Goal: Information Seeking & Learning: Learn about a topic

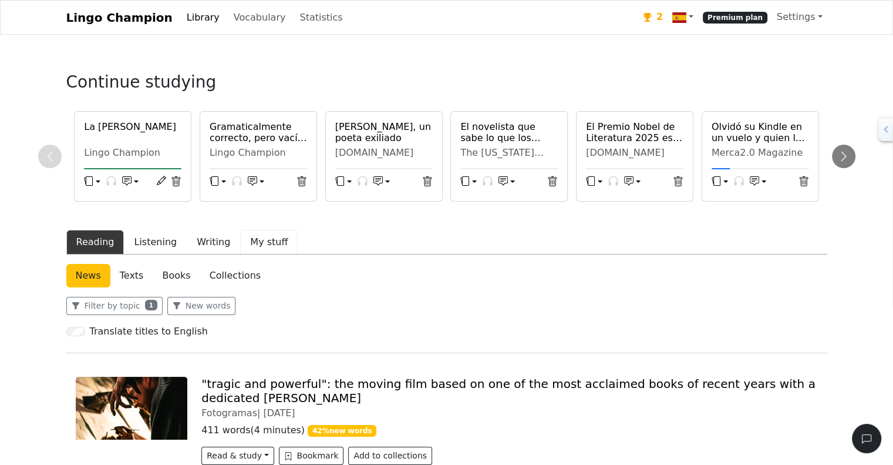
click at [249, 245] on button "My stuff" at bounding box center [269, 242] width 58 height 25
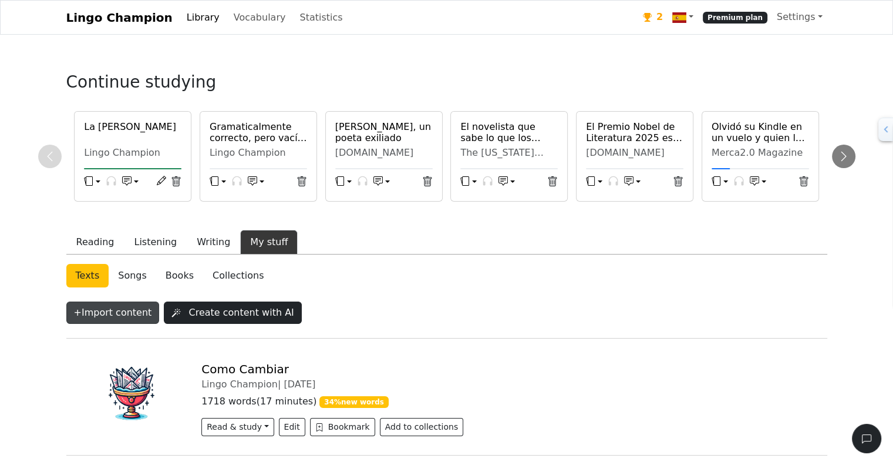
click at [115, 310] on button "+ Import content" at bounding box center [112, 312] width 93 height 22
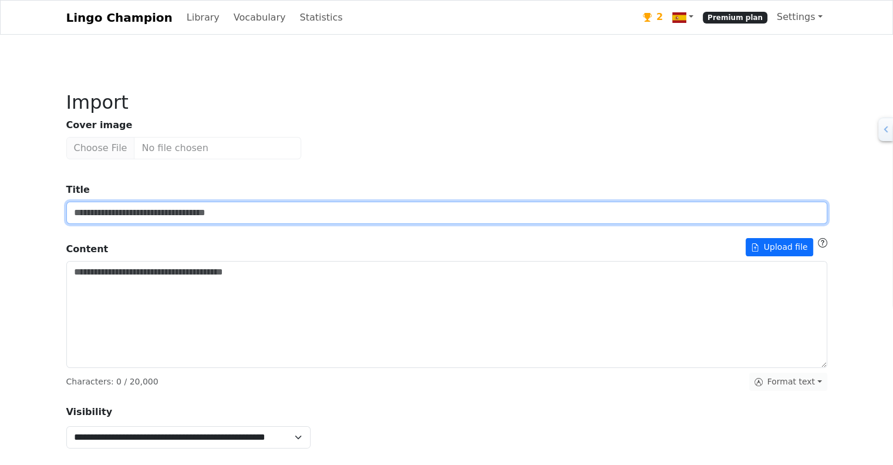
click at [208, 213] on input "Title" at bounding box center [446, 212] width 761 height 22
type input "**********"
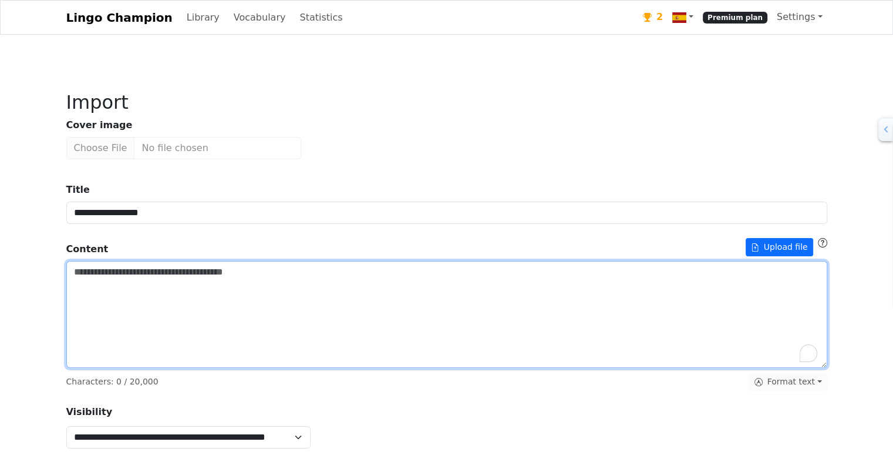
click at [162, 302] on textarea "Title" at bounding box center [446, 314] width 761 height 107
paste textarea "**********"
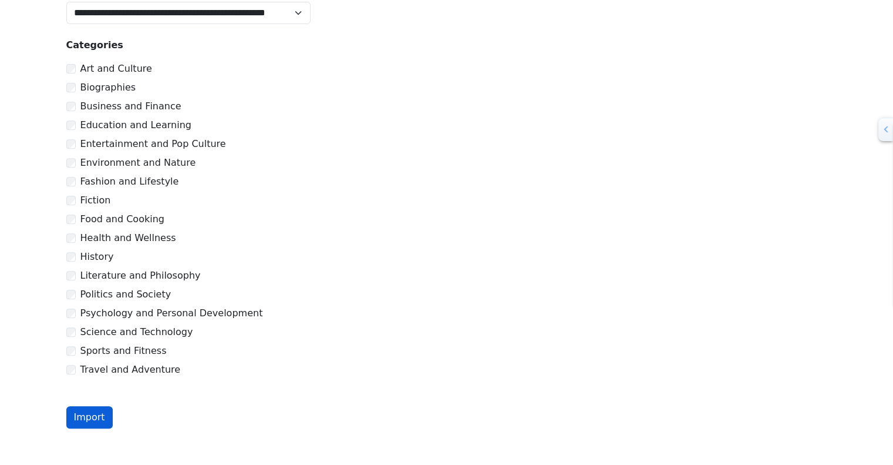
type textarea "**********"
click at [89, 417] on button "Import" at bounding box center [89, 417] width 46 height 22
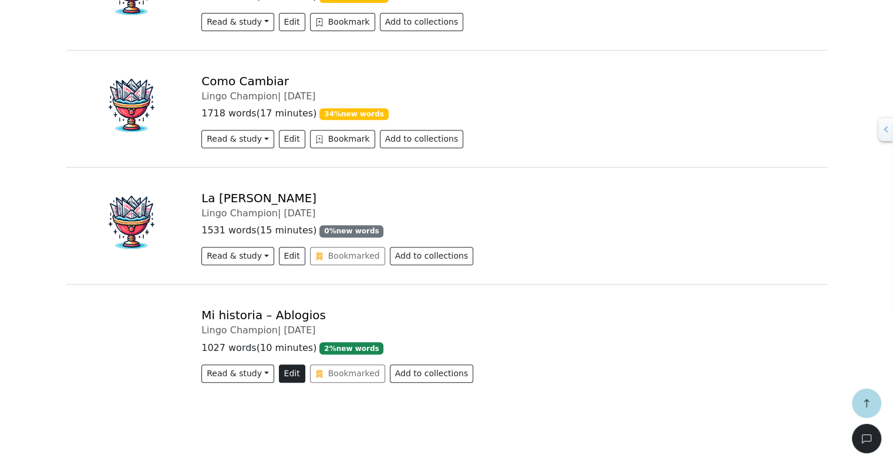
click at [282, 378] on button "Edit" at bounding box center [292, 373] width 26 height 18
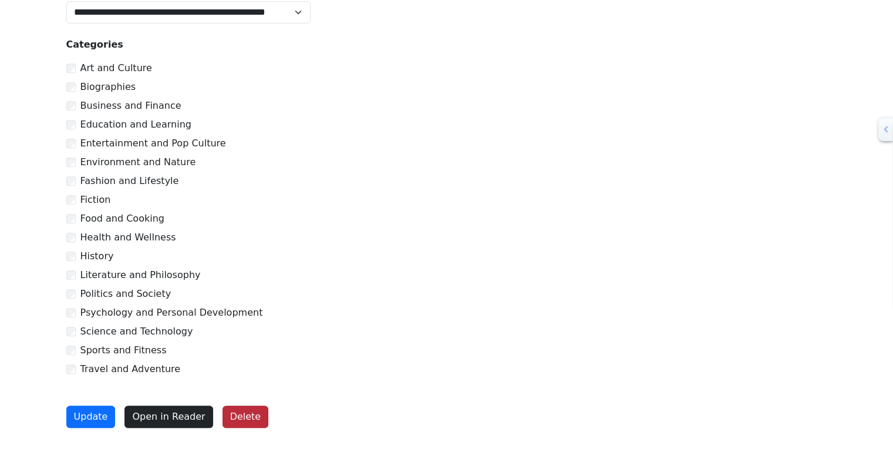
click at [228, 413] on button "Delete" at bounding box center [246, 416] width 46 height 22
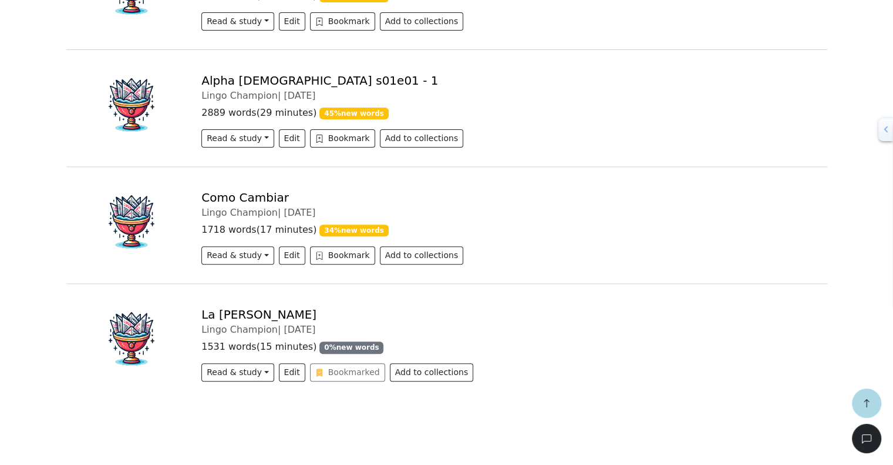
click at [327, 373] on div "La [PERSON_NAME] Champion | [DATE] 1531 words ( 15 minutes ) 0 % new words Read…" at bounding box center [509, 346] width 630 height 79
click at [310, 371] on div "La [PERSON_NAME] Champion | [DATE] 1531 words ( 15 minutes ) 0 % new words Read…" at bounding box center [509, 346] width 630 height 79
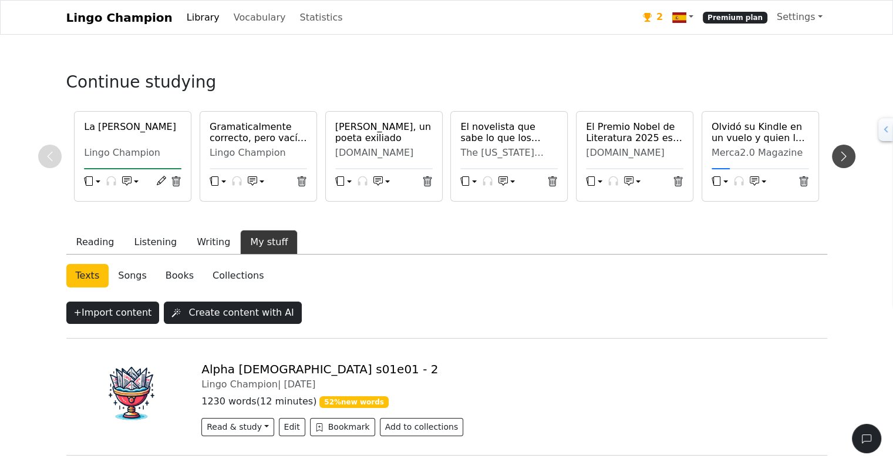
click at [841, 154] on icon at bounding box center [844, 156] width 12 height 12
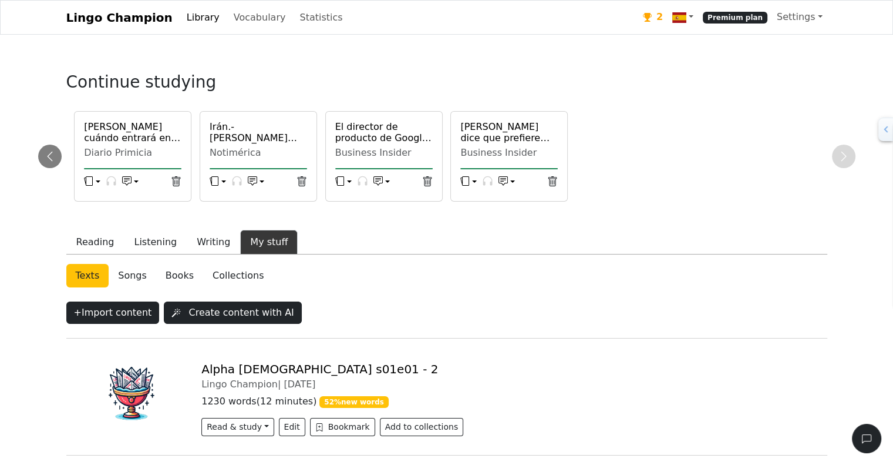
click at [221, 274] on link "Collections" at bounding box center [238, 275] width 70 height 23
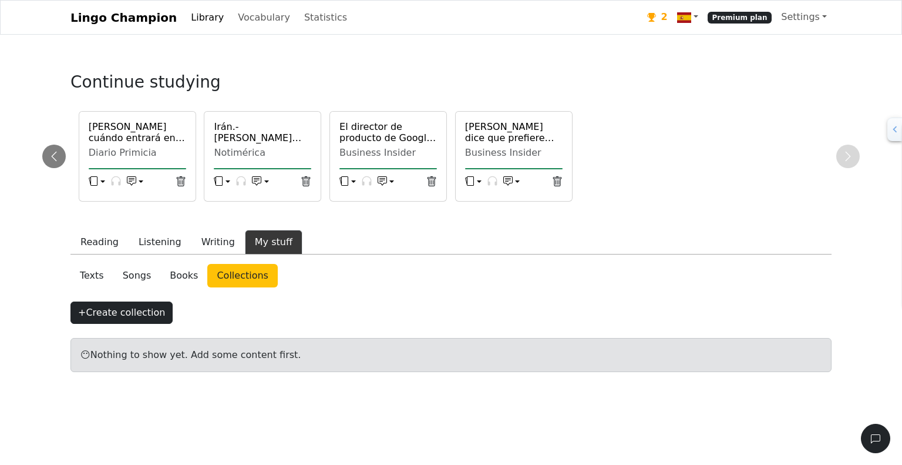
click at [91, 273] on link "Texts" at bounding box center [91, 275] width 43 height 23
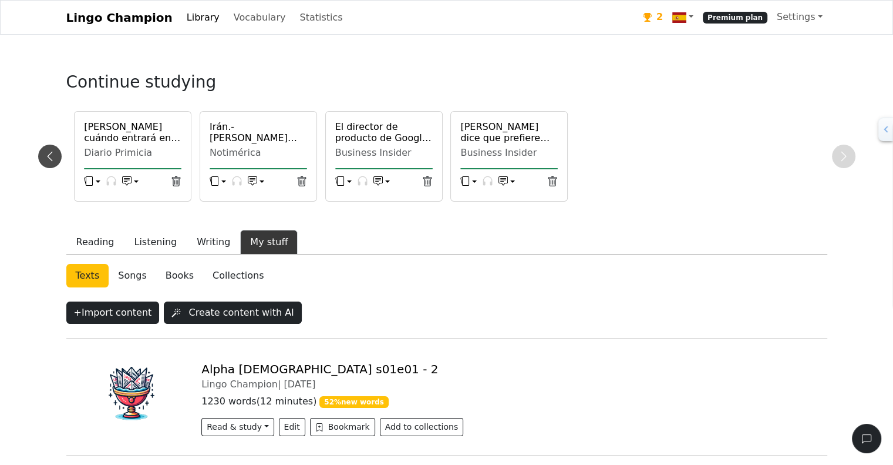
click at [51, 154] on icon at bounding box center [50, 156] width 12 height 12
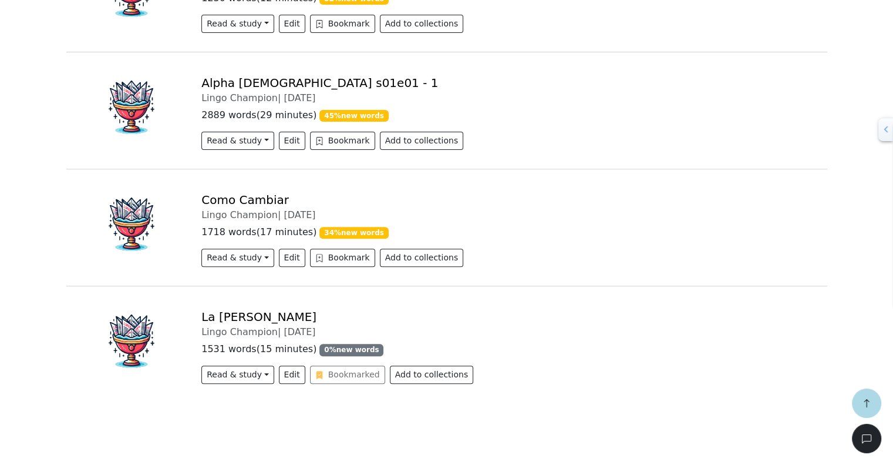
scroll to position [405, 0]
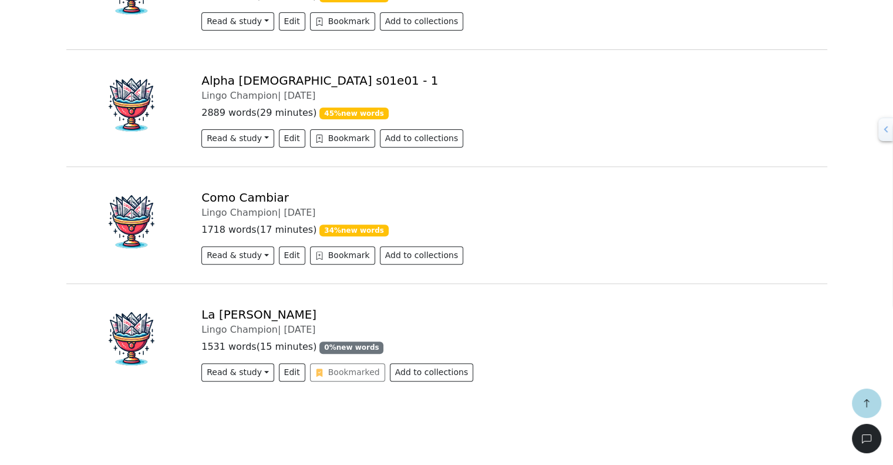
click at [311, 372] on div "La [PERSON_NAME] Champion | [DATE] 1531 words ( 15 minutes ) 0 % new words Read…" at bounding box center [509, 346] width 630 height 79
click at [250, 375] on button "Read & study" at bounding box center [237, 372] width 72 height 18
click at [370, 419] on div "Reading Listening Writing My stuff News Texts Books Collections Videos Songs Pl…" at bounding box center [446, 126] width 761 height 604
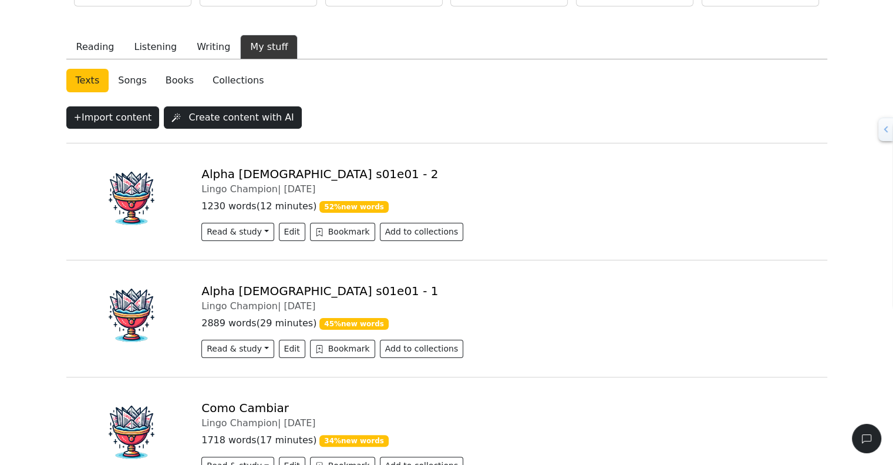
scroll to position [85, 0]
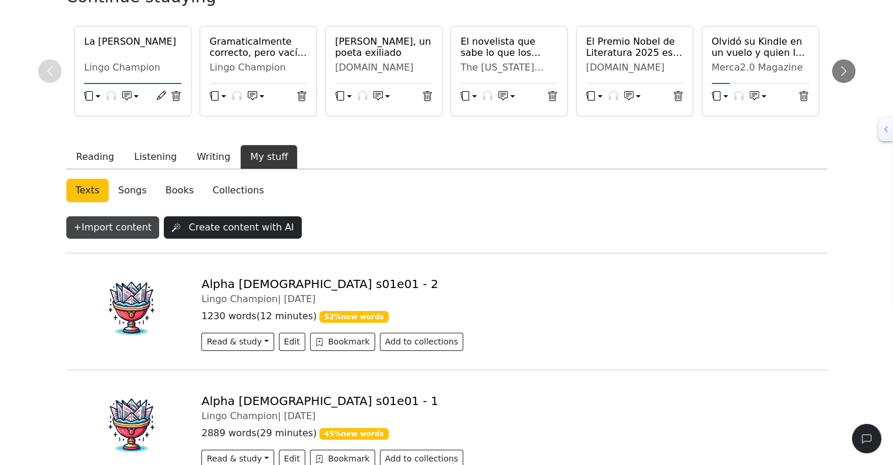
click at [117, 228] on button "+ Import content" at bounding box center [112, 227] width 93 height 22
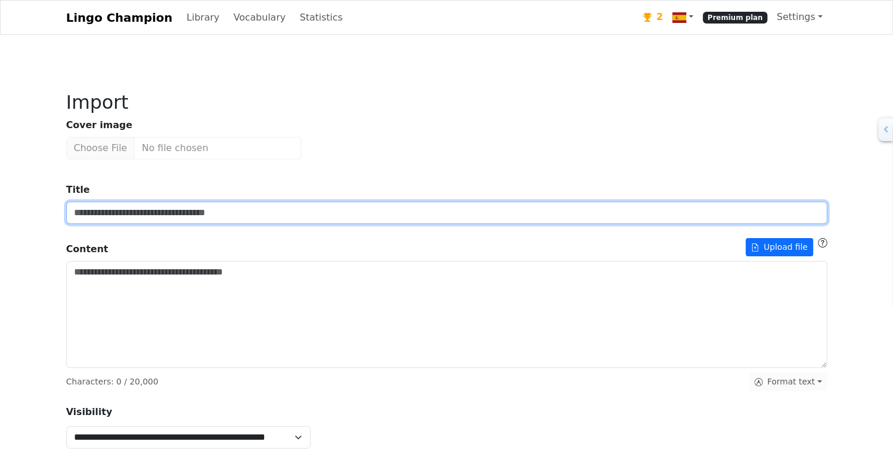
click at [156, 217] on input "Title" at bounding box center [446, 212] width 761 height 22
type input "**********"
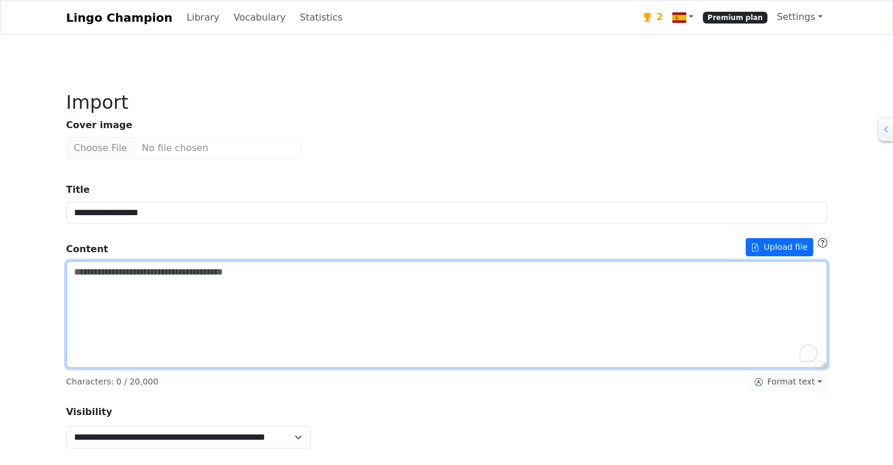
click at [186, 295] on textarea "Title" at bounding box center [446, 314] width 761 height 107
paste textarea "**********"
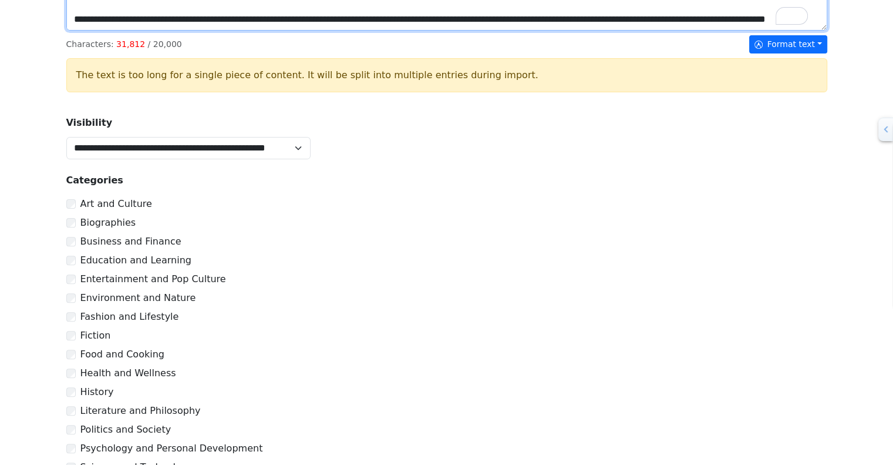
scroll to position [472, 0]
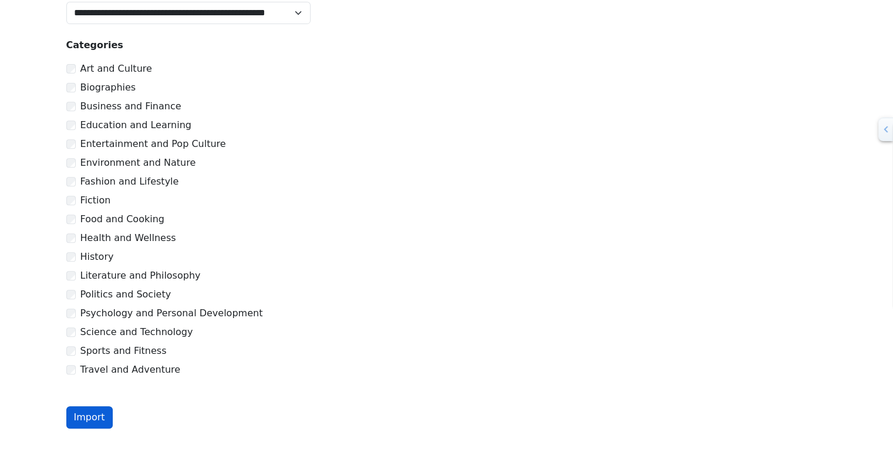
type textarea "**********"
click at [82, 416] on button "Import" at bounding box center [89, 417] width 46 height 22
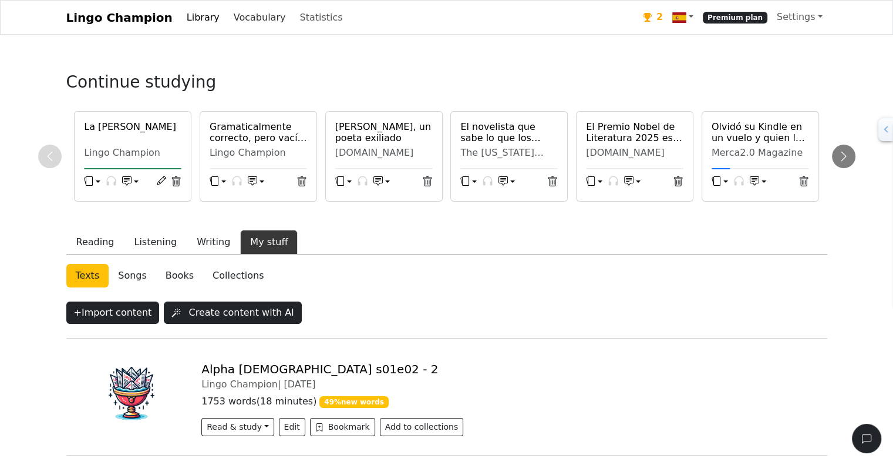
click at [241, 19] on link "Vocabulary" at bounding box center [260, 17] width 62 height 23
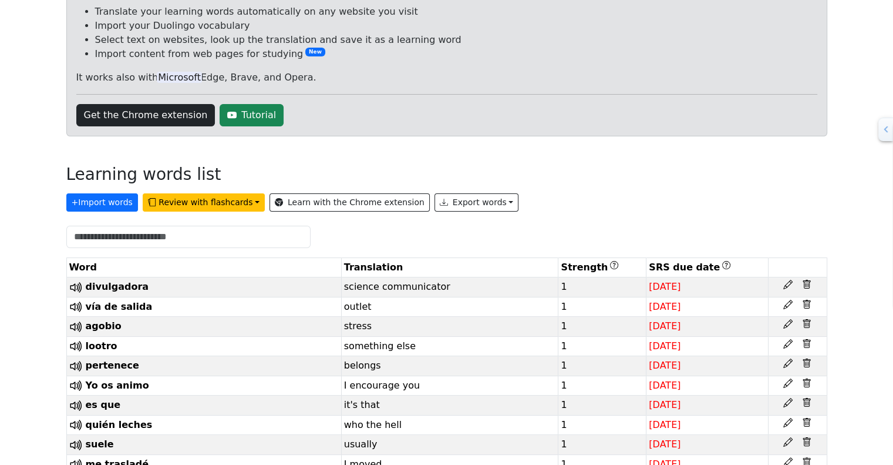
scroll to position [142, 0]
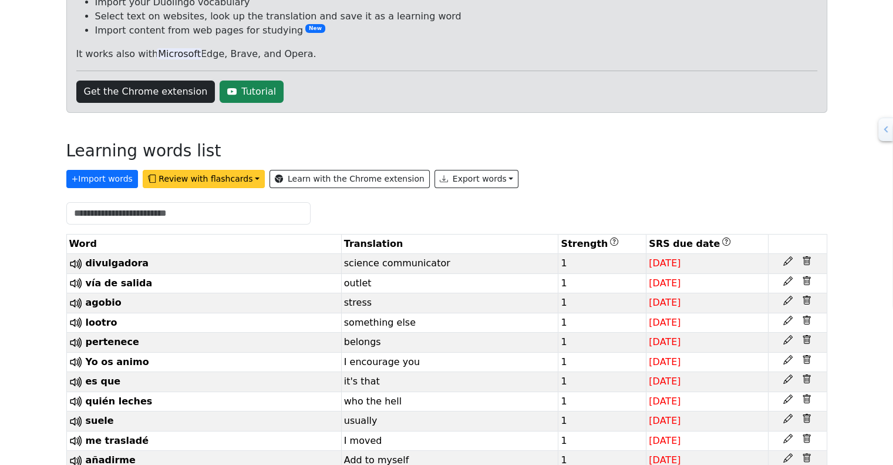
click at [216, 178] on button "Review with flashcards" at bounding box center [204, 179] width 122 height 18
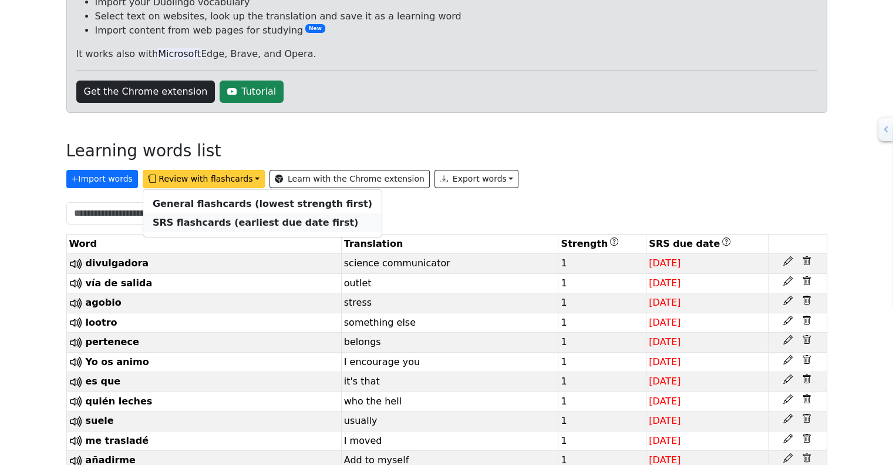
click at [200, 223] on strong "SRS flashcards (earliest due date first)" at bounding box center [256, 222] width 206 height 11
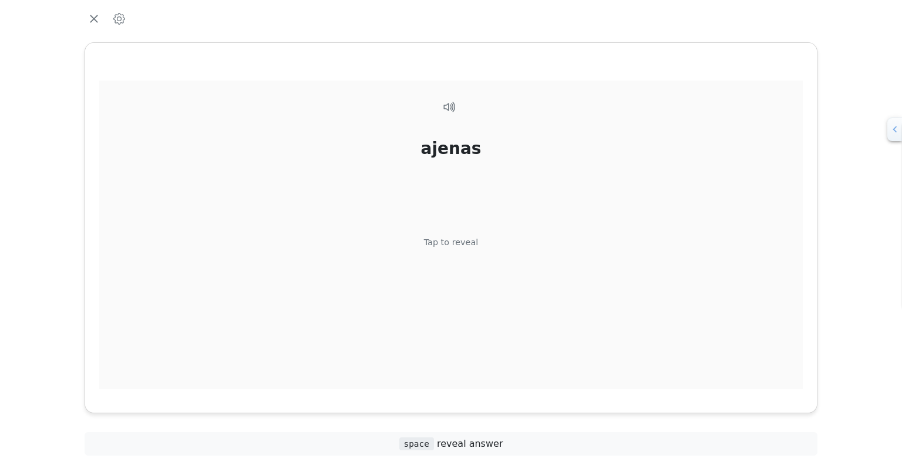
click at [452, 177] on div "ajenas Tap to reveal" at bounding box center [451, 242] width 704 height 325
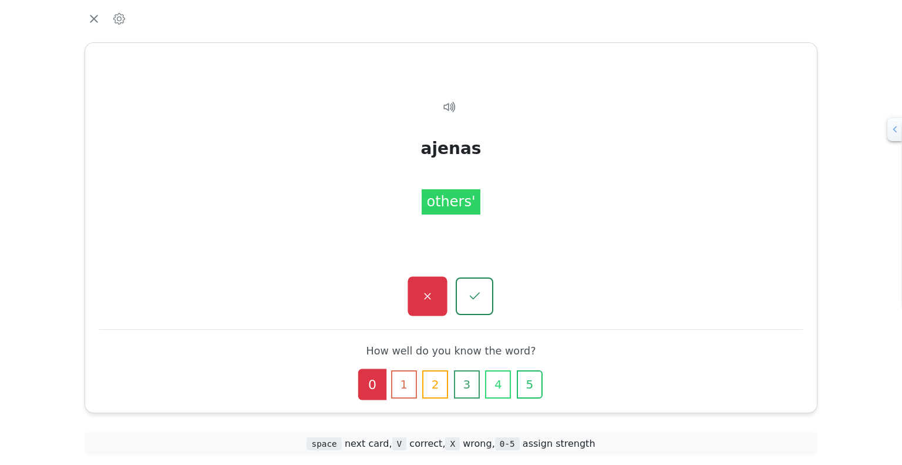
click at [432, 301] on icon "button" at bounding box center [427, 296] width 15 height 15
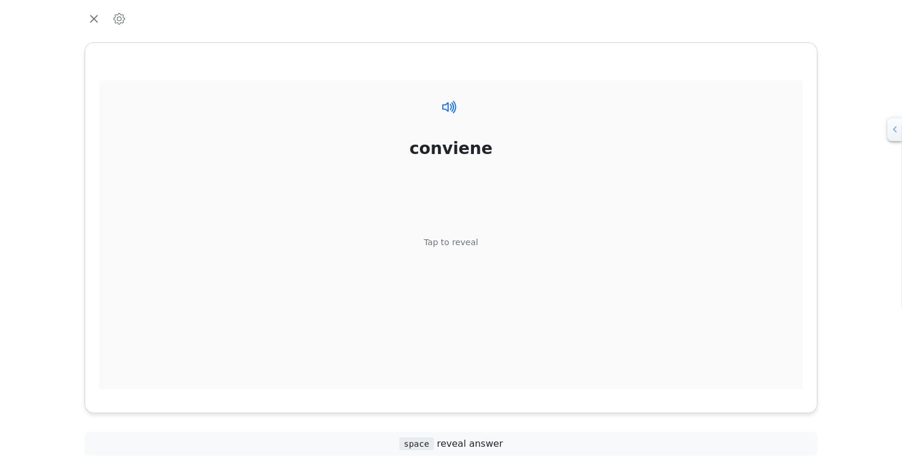
click at [447, 109] on icon at bounding box center [449, 106] width 17 height 17
click at [372, 263] on div "conviene Tap to reveal" at bounding box center [451, 242] width 704 height 325
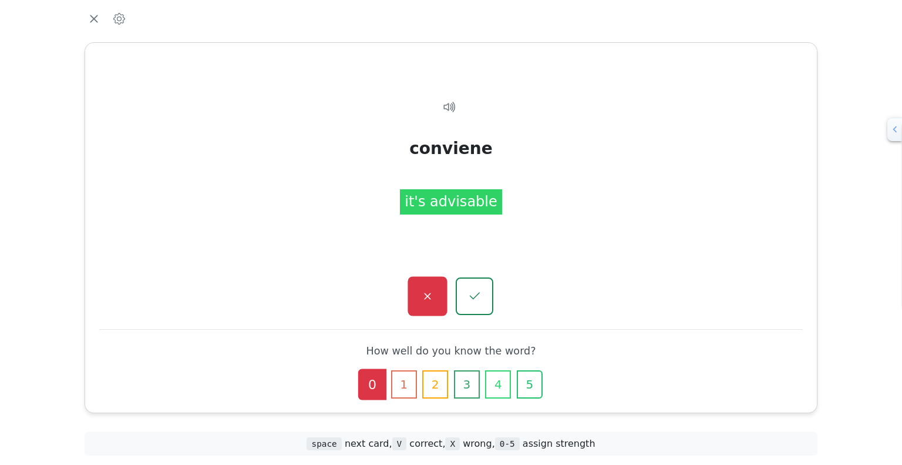
click at [425, 288] on button "button" at bounding box center [427, 296] width 39 height 39
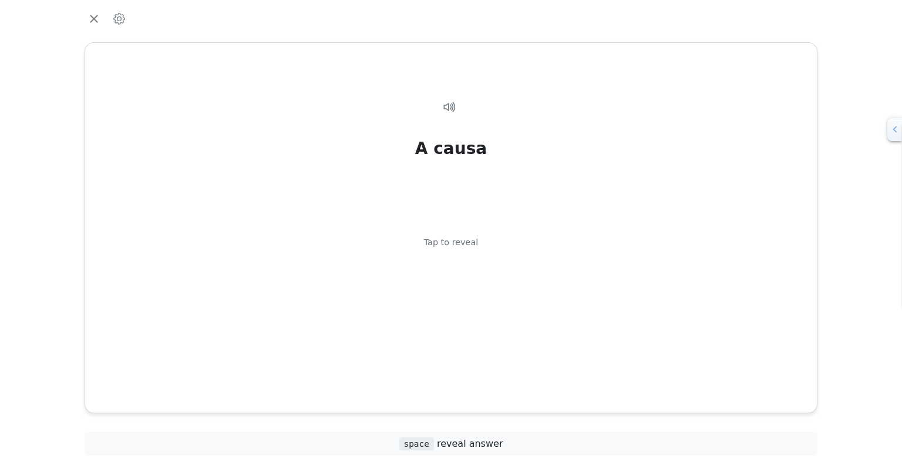
click at [425, 288] on div "A causa Tap to reveal" at bounding box center [451, 242] width 704 height 325
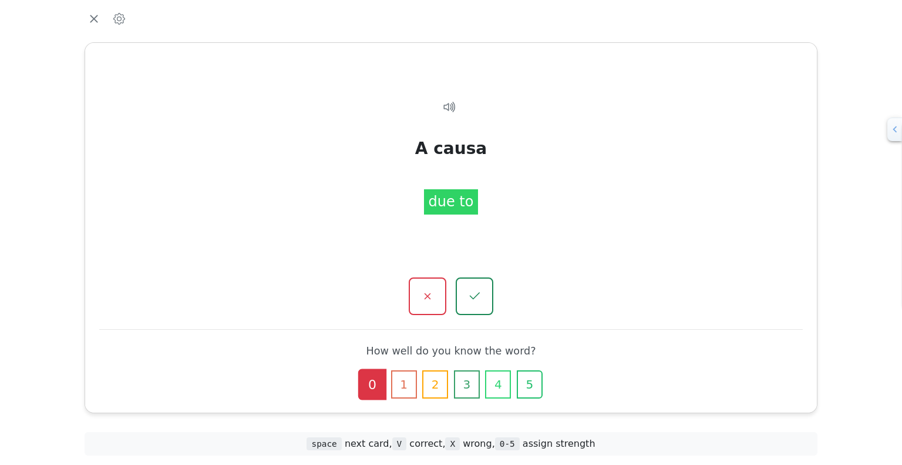
click at [425, 288] on button "button" at bounding box center [428, 296] width 38 height 38
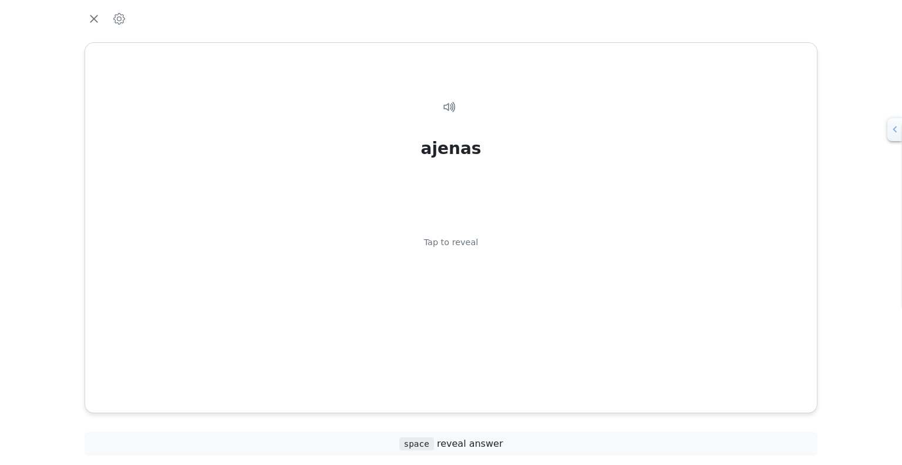
click at [425, 288] on div "ajenas Tap to reveal" at bounding box center [451, 242] width 704 height 325
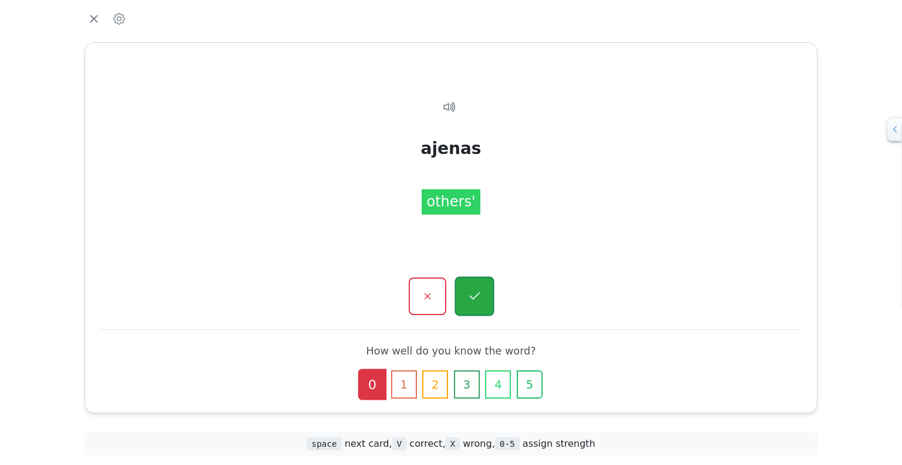
click at [476, 300] on icon "button" at bounding box center [474, 296] width 15 height 15
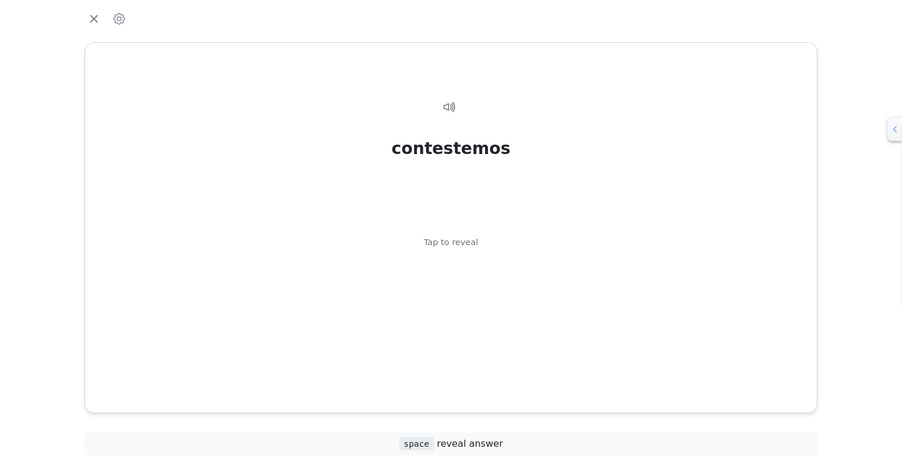
click at [476, 300] on div "contestemos Tap to reveal" at bounding box center [451, 242] width 704 height 325
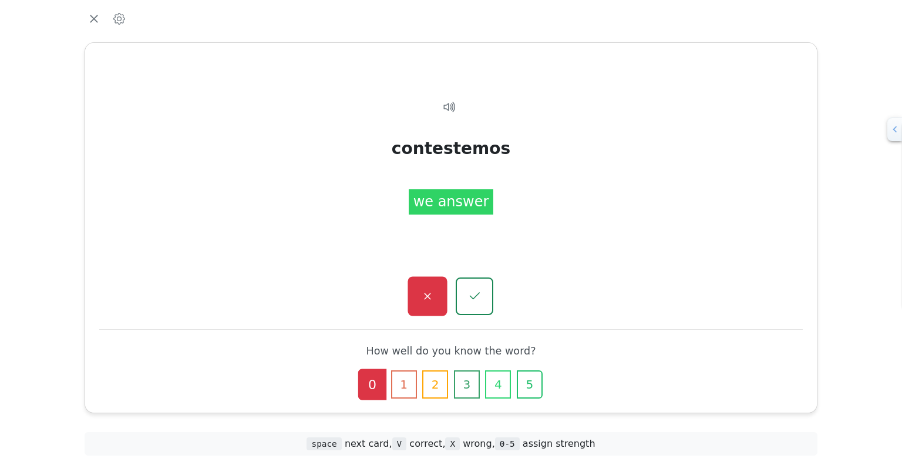
click at [433, 304] on button "button" at bounding box center [427, 296] width 39 height 39
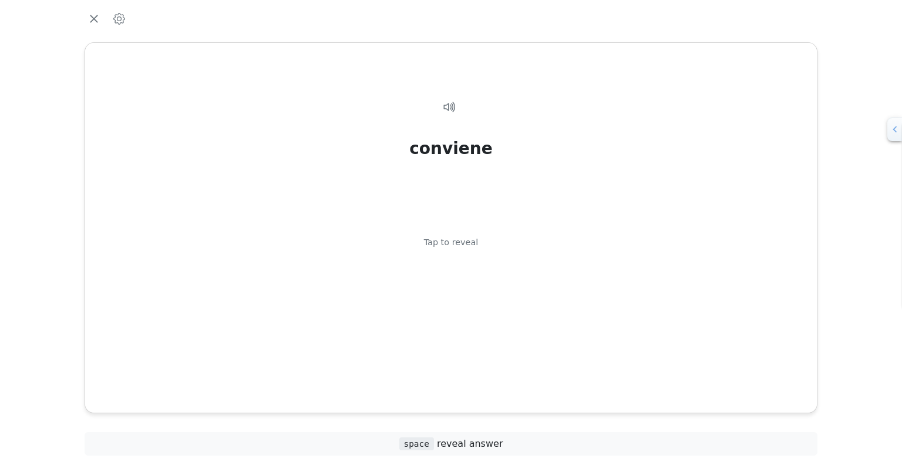
click at [433, 304] on div "conviene Tap to reveal" at bounding box center [451, 242] width 704 height 325
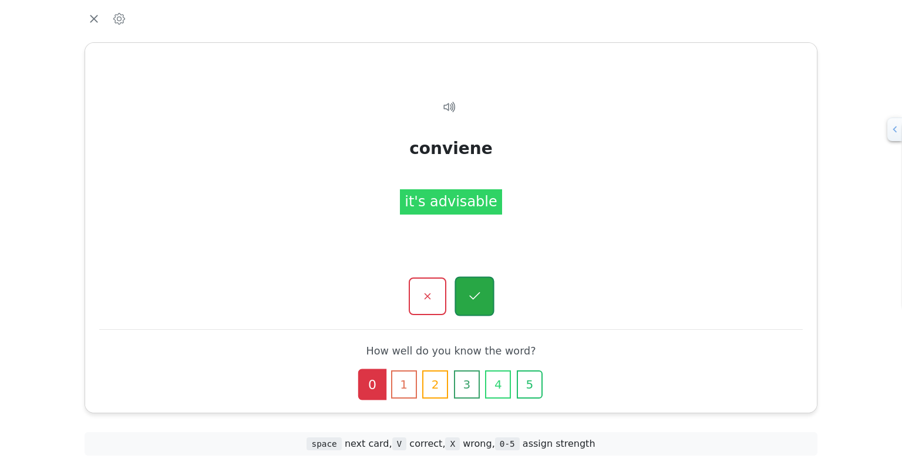
click at [483, 307] on button "button" at bounding box center [474, 296] width 39 height 39
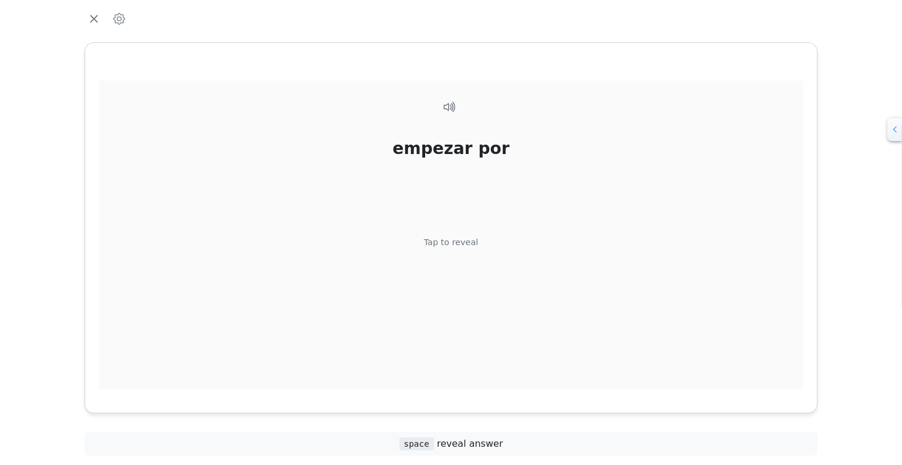
click at [452, 298] on div "empezar por Tap to reveal" at bounding box center [451, 242] width 704 height 325
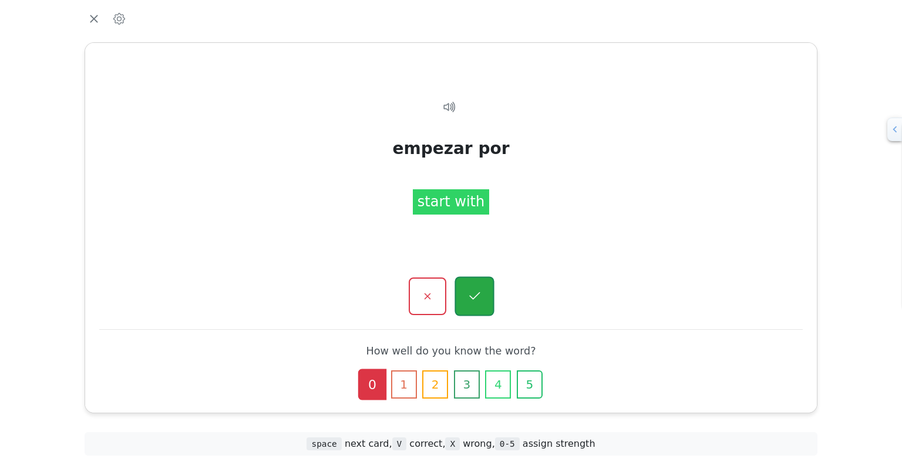
click at [481, 301] on icon "button" at bounding box center [474, 296] width 15 height 15
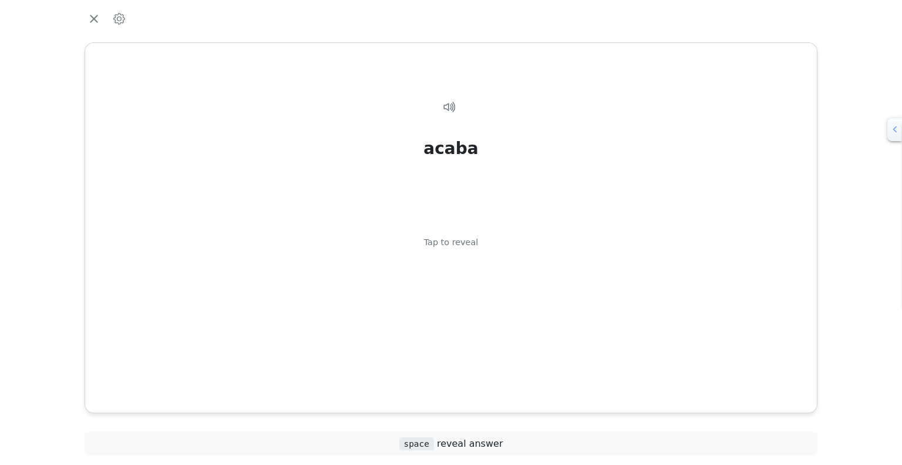
click at [481, 301] on div "acaba Tap to reveal" at bounding box center [451, 242] width 704 height 325
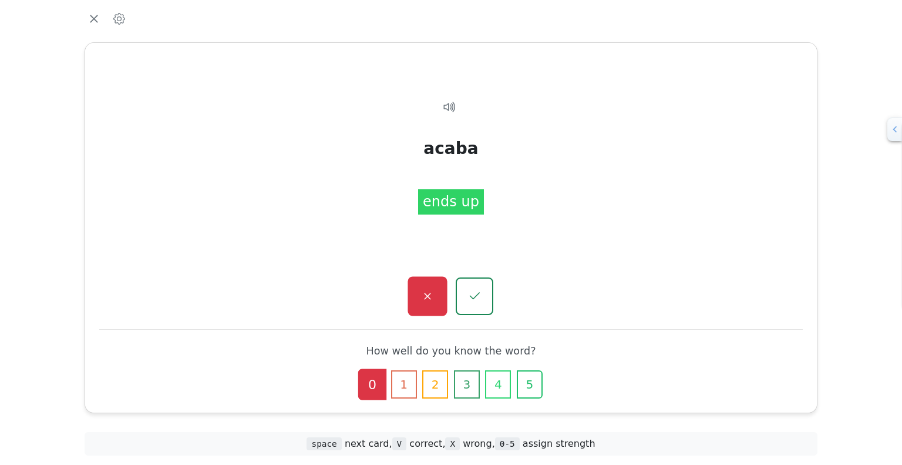
click at [432, 301] on icon "button" at bounding box center [427, 296] width 15 height 15
click at [425, 302] on icon "button" at bounding box center [427, 296] width 15 height 15
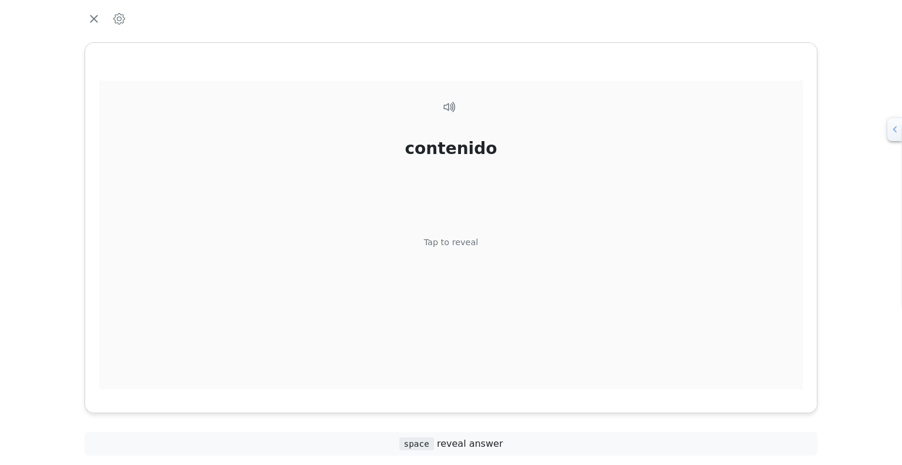
click at [443, 293] on div "contenido Tap to reveal" at bounding box center [451, 242] width 704 height 325
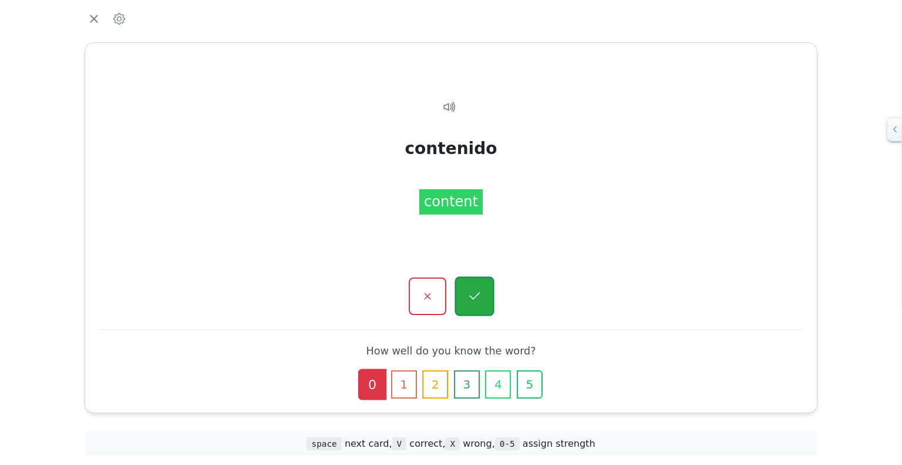
click at [486, 288] on button "button" at bounding box center [474, 296] width 39 height 39
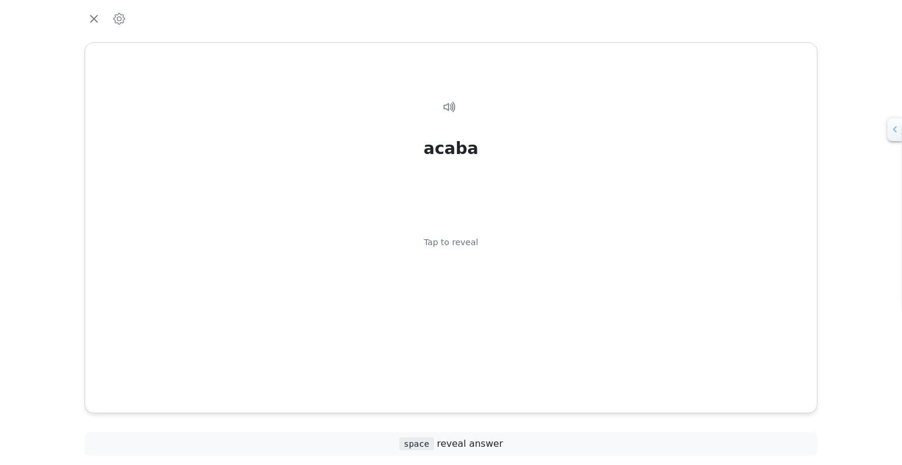
click at [486, 288] on div "acaba Tap to reveal" at bounding box center [451, 242] width 704 height 325
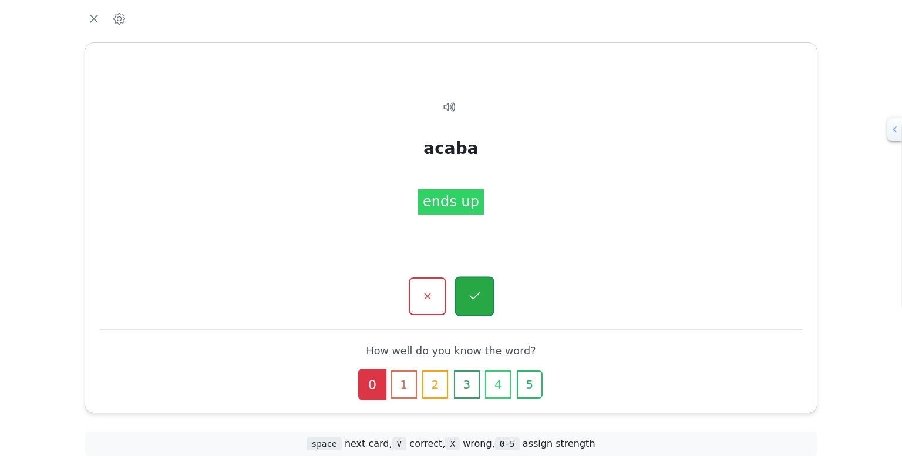
click at [480, 295] on icon "button" at bounding box center [474, 296] width 15 height 15
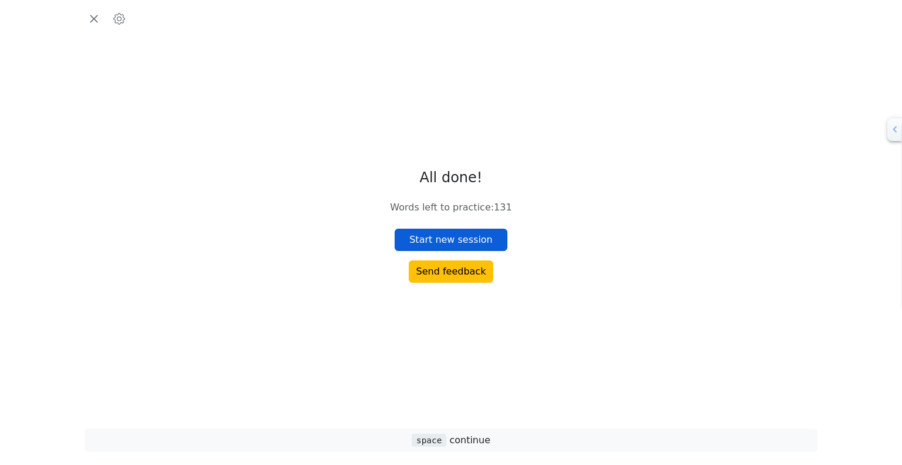
click at [462, 242] on button "Start new session" at bounding box center [451, 239] width 113 height 22
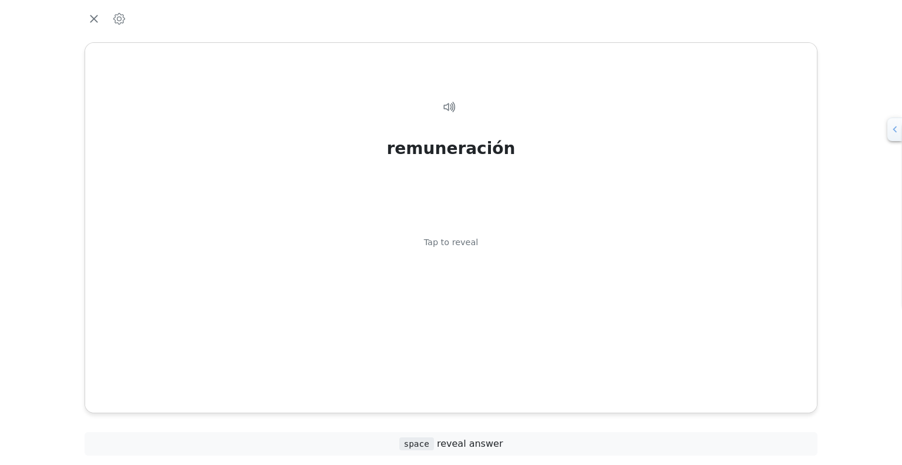
click at [462, 242] on div "Tap to reveal" at bounding box center [451, 242] width 55 height 13
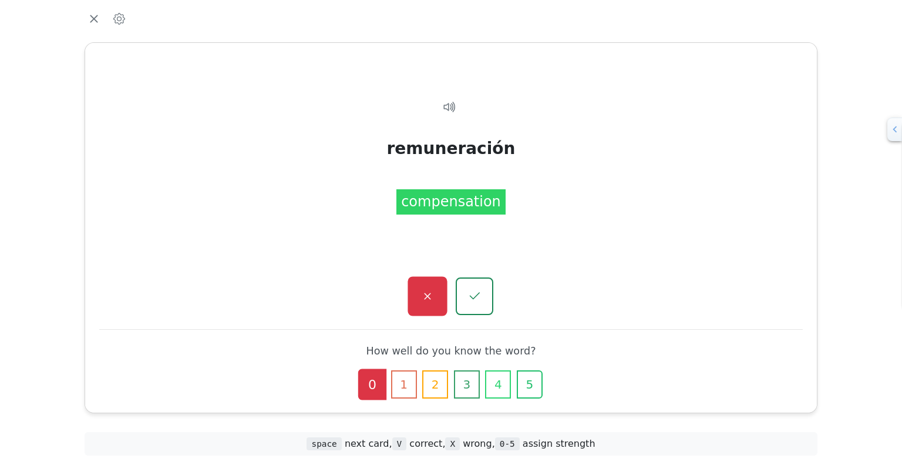
click at [426, 286] on button "button" at bounding box center [427, 296] width 39 height 39
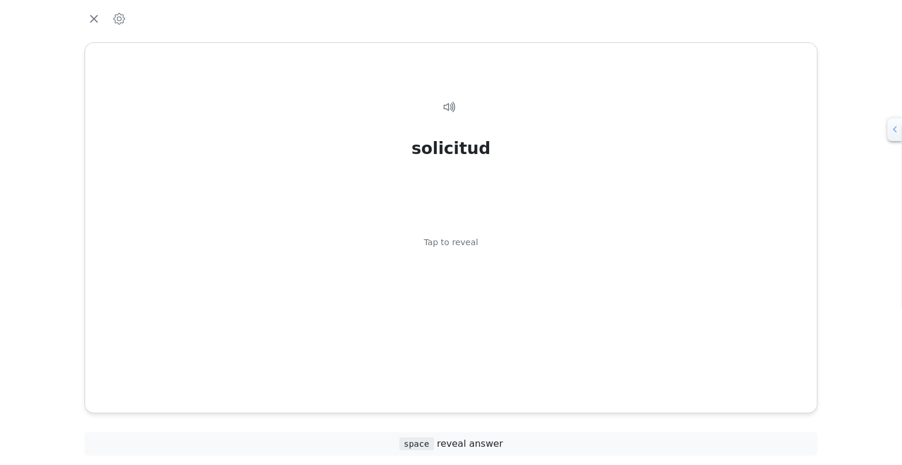
click at [426, 286] on div "solicitud Tap to reveal" at bounding box center [451, 242] width 704 height 325
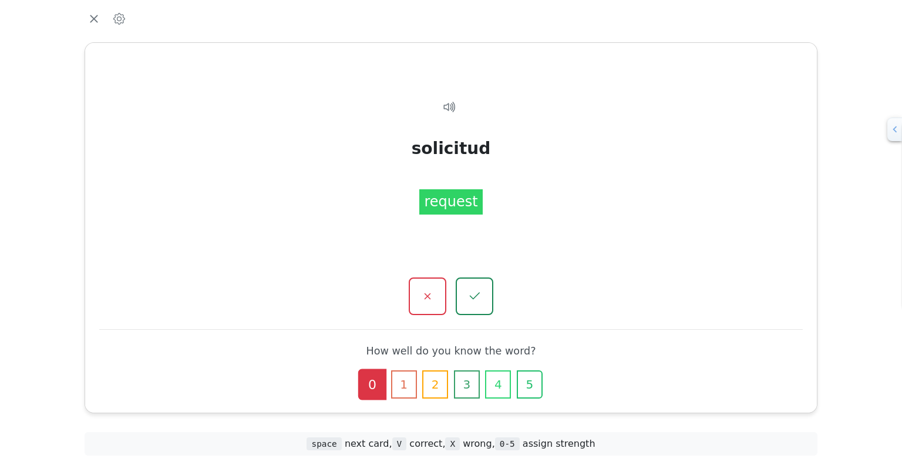
click at [426, 286] on button "button" at bounding box center [428, 296] width 38 height 38
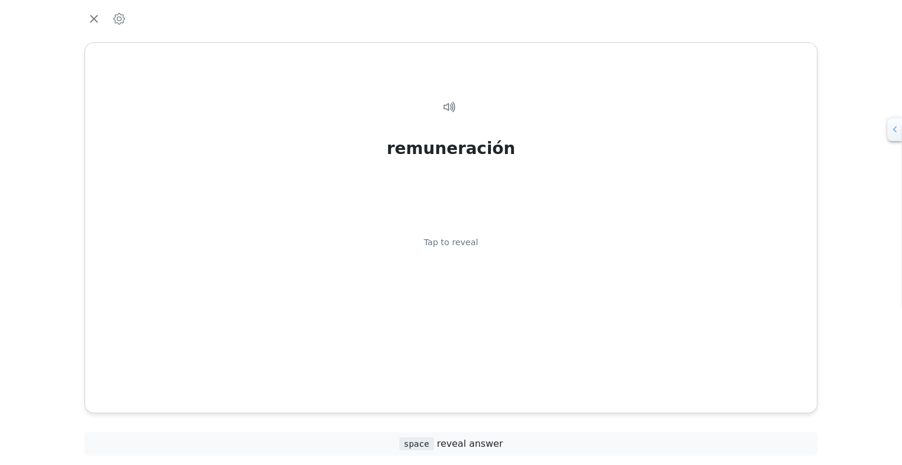
click at [426, 286] on div "remuneración Tap to reveal" at bounding box center [451, 242] width 704 height 325
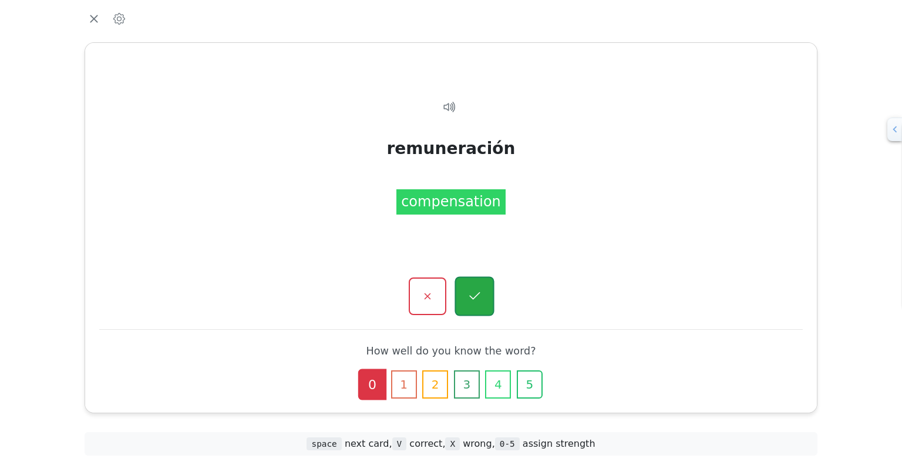
click at [466, 287] on button "button" at bounding box center [474, 296] width 39 height 39
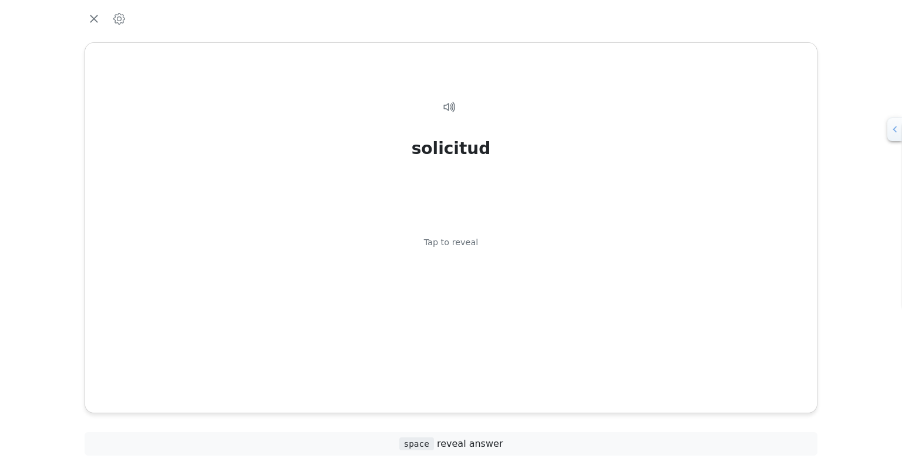
click at [466, 287] on div "solicitud Tap to reveal" at bounding box center [451, 242] width 704 height 325
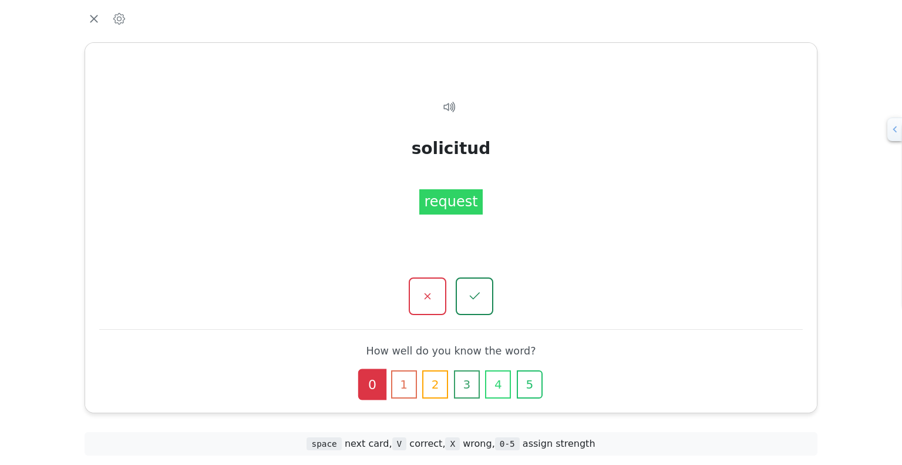
click at [466, 287] on button "button" at bounding box center [475, 296] width 38 height 38
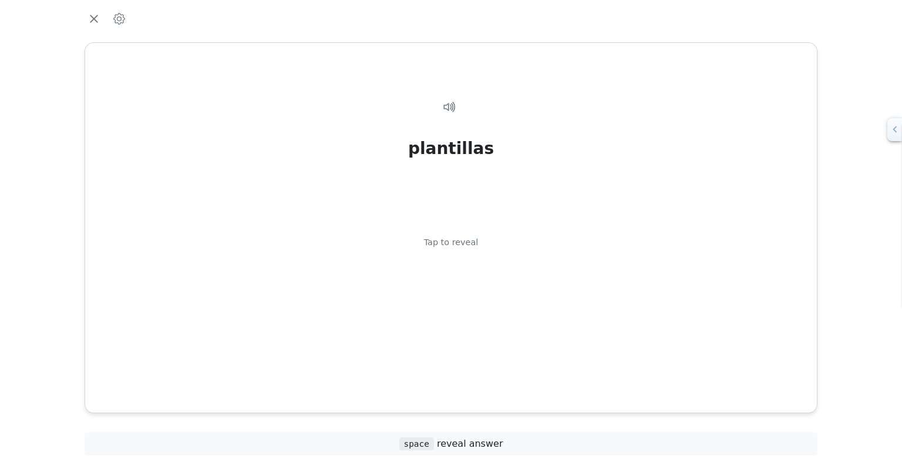
click at [466, 287] on div "plantillas Tap to reveal" at bounding box center [451, 242] width 704 height 325
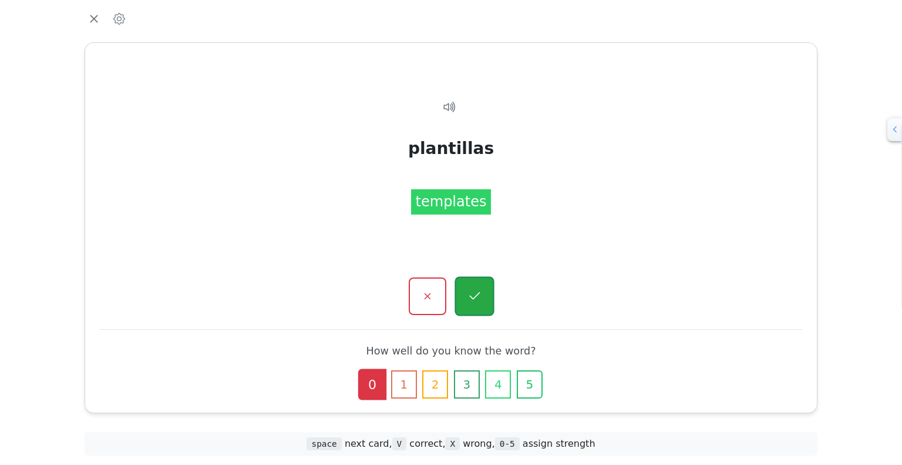
click at [471, 288] on button "button" at bounding box center [474, 296] width 39 height 39
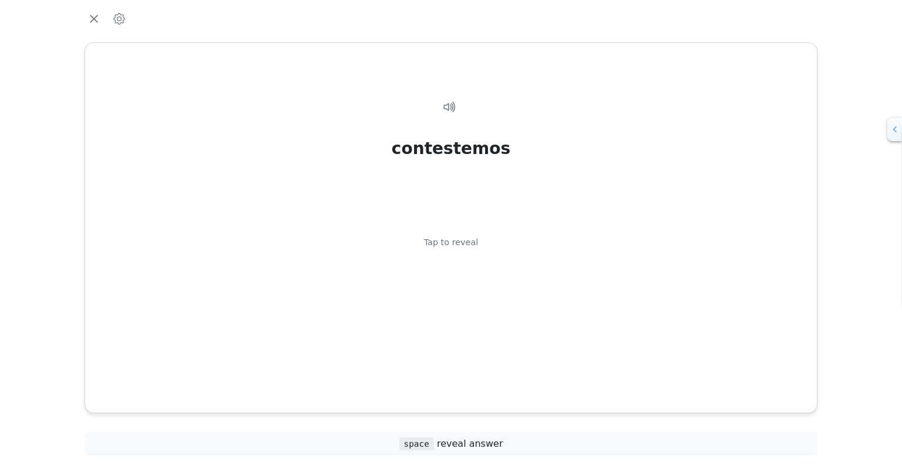
click at [471, 288] on div "contestemos Tap to reveal" at bounding box center [451, 242] width 704 height 325
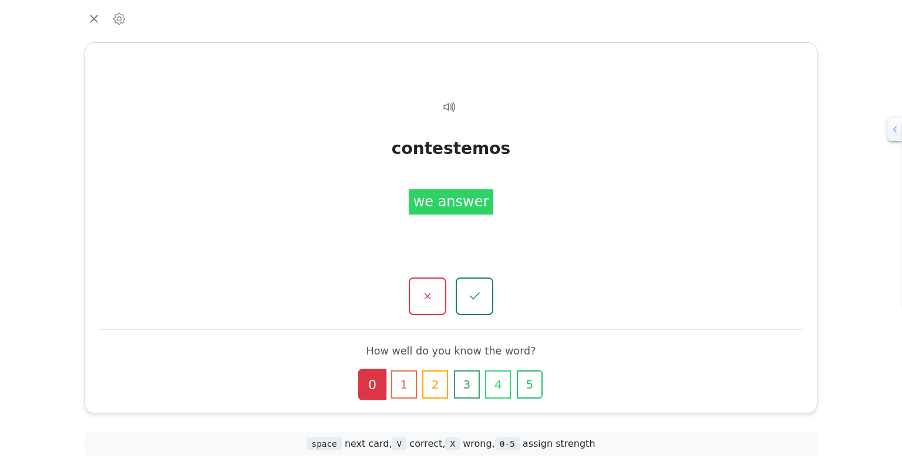
click at [471, 288] on button "button" at bounding box center [475, 296] width 38 height 38
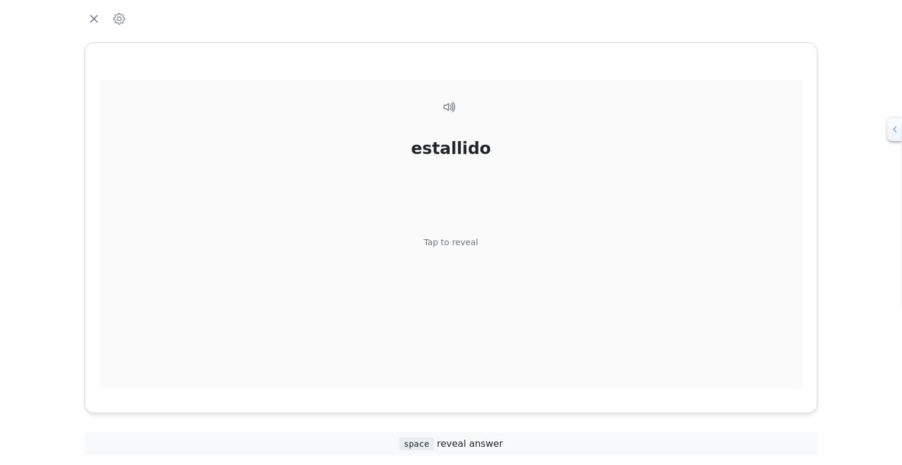
click at [471, 288] on div "estallido Tap to reveal" at bounding box center [451, 242] width 704 height 325
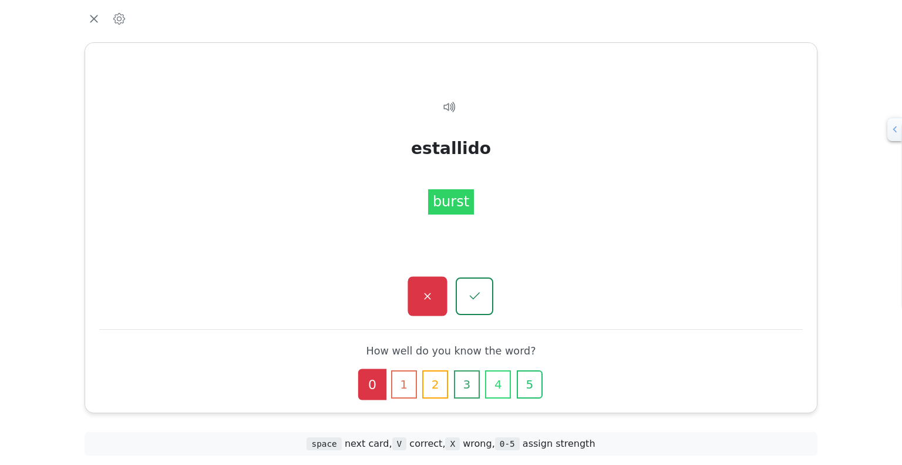
click at [426, 299] on icon "button" at bounding box center [427, 296] width 15 height 15
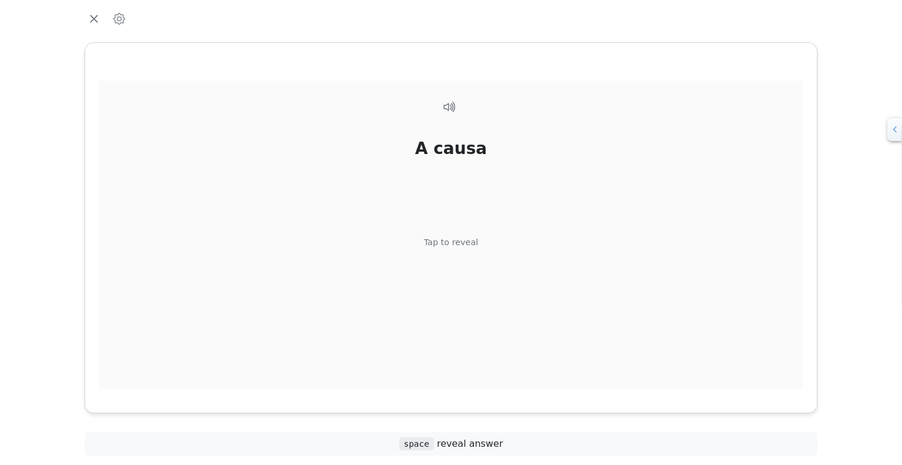
click at [373, 278] on div "A causa Tap to reveal" at bounding box center [451, 242] width 704 height 325
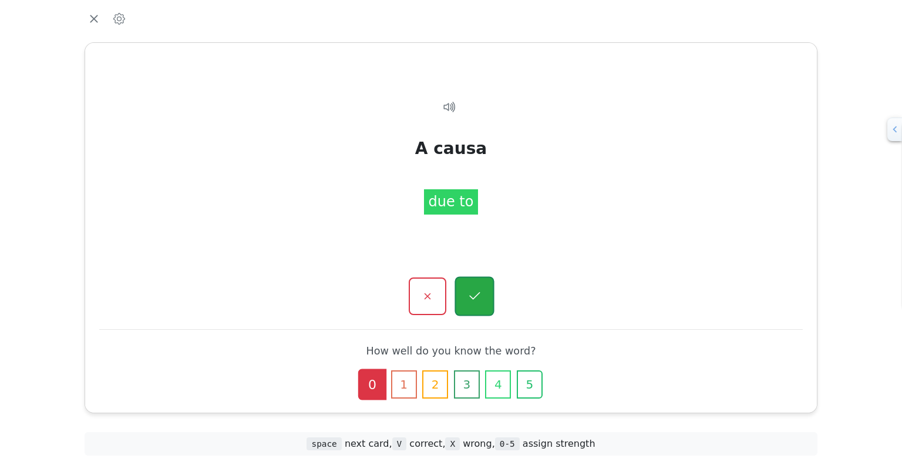
click at [480, 293] on icon "button" at bounding box center [474, 296] width 15 height 15
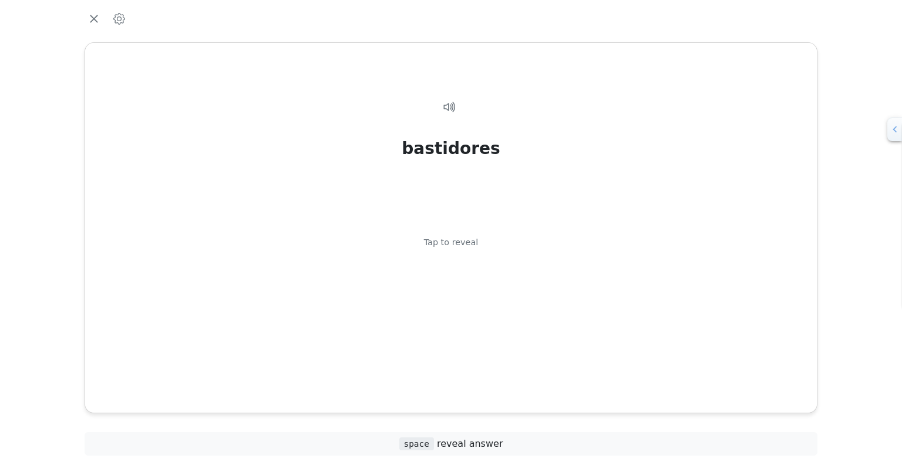
click at [480, 293] on div "bastidores Tap to reveal" at bounding box center [451, 242] width 704 height 325
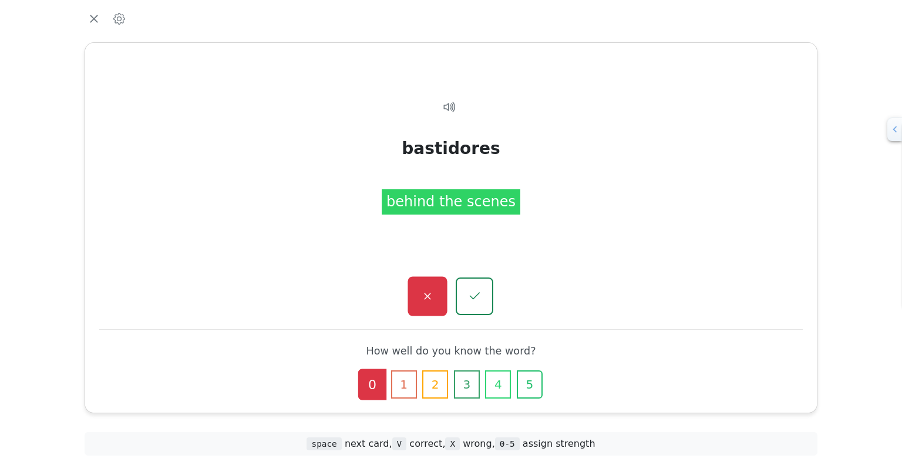
click at [426, 295] on icon "button" at bounding box center [427, 296] width 6 height 6
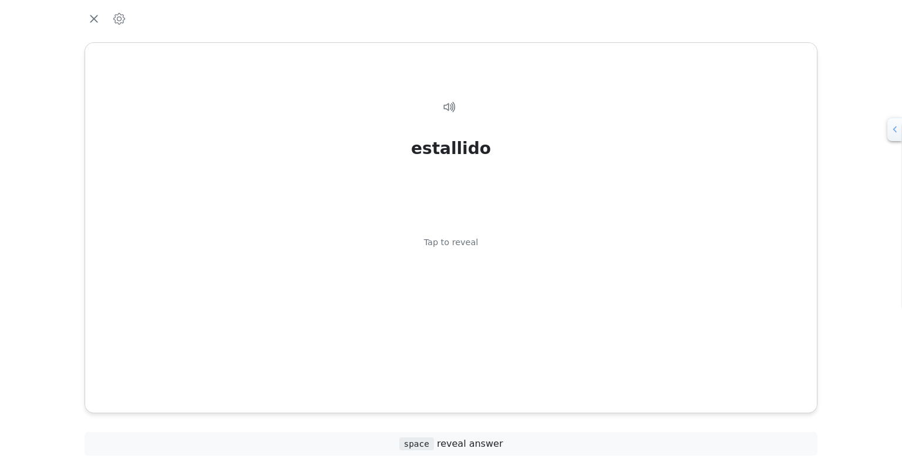
click at [426, 295] on div "estallido Tap to reveal" at bounding box center [451, 242] width 704 height 325
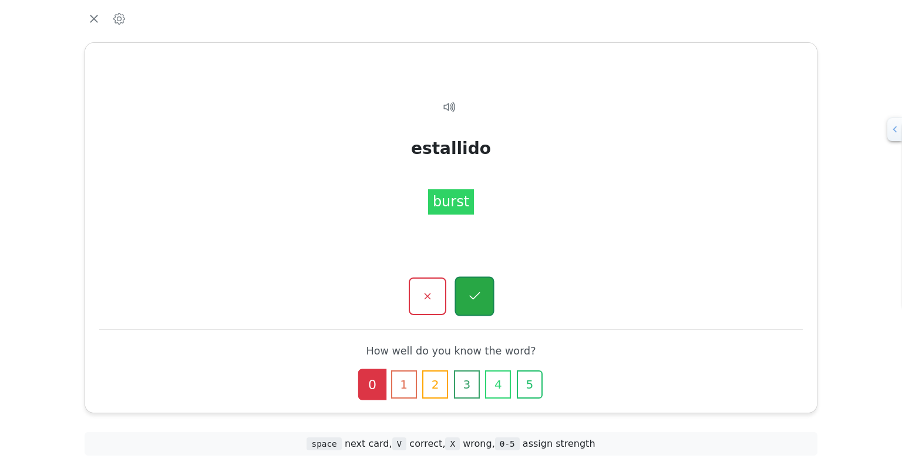
click at [477, 294] on icon "button" at bounding box center [474, 296] width 15 height 15
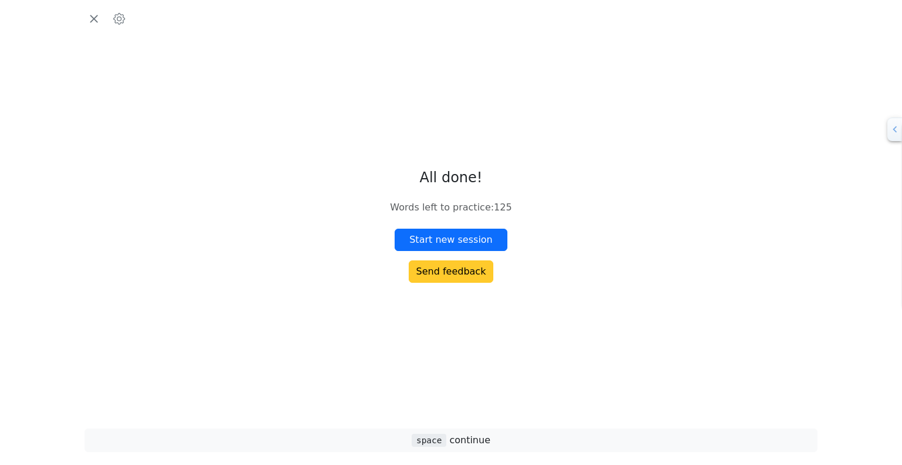
click at [456, 272] on button "Send feedback" at bounding box center [451, 271] width 85 height 22
click at [120, 15] on icon "button" at bounding box center [119, 19] width 12 height 12
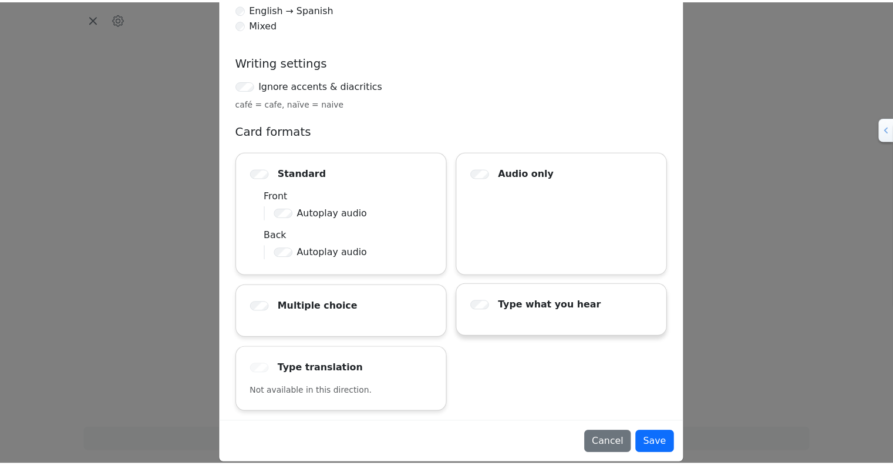
scroll to position [170, 0]
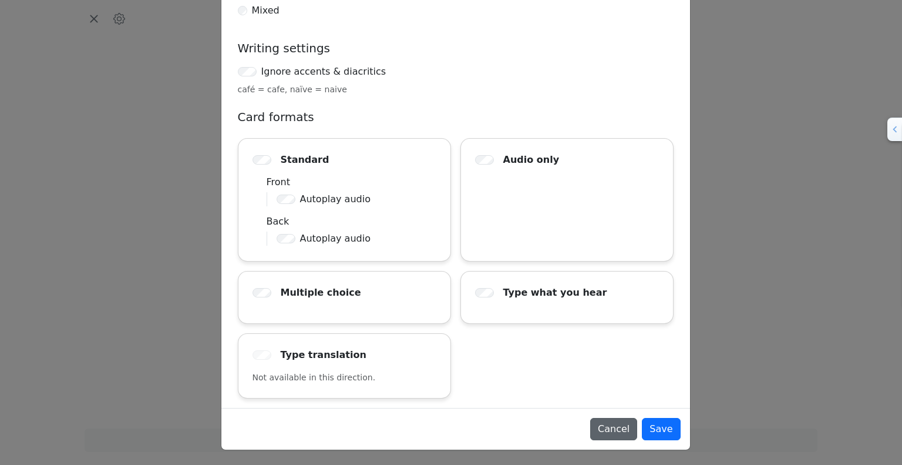
click at [627, 429] on button "Cancel" at bounding box center [613, 429] width 47 height 22
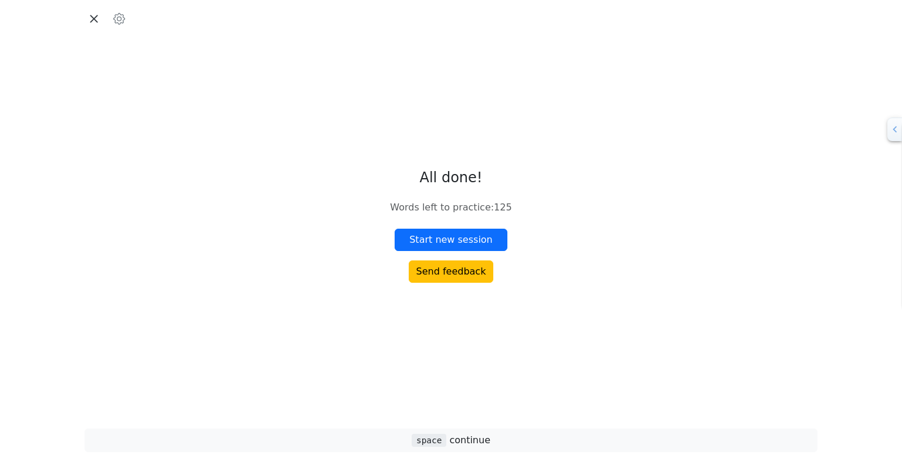
click at [96, 19] on icon "button" at bounding box center [94, 19] width 18 height 18
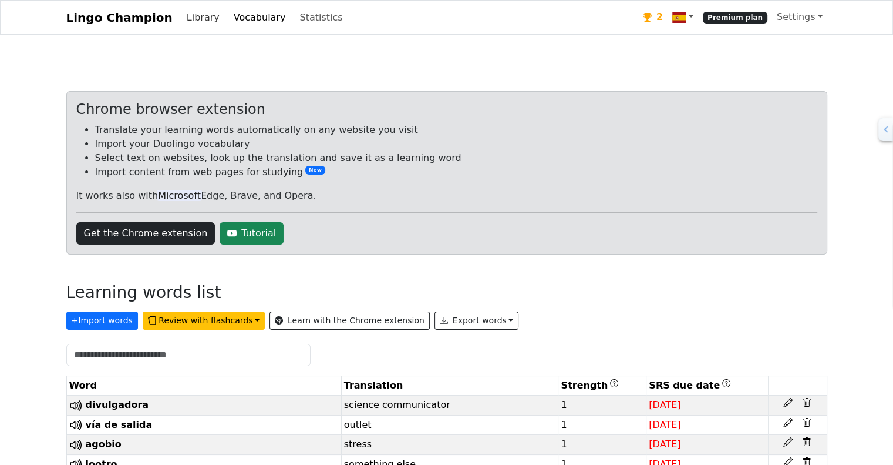
click at [186, 18] on link "Library" at bounding box center [203, 17] width 42 height 23
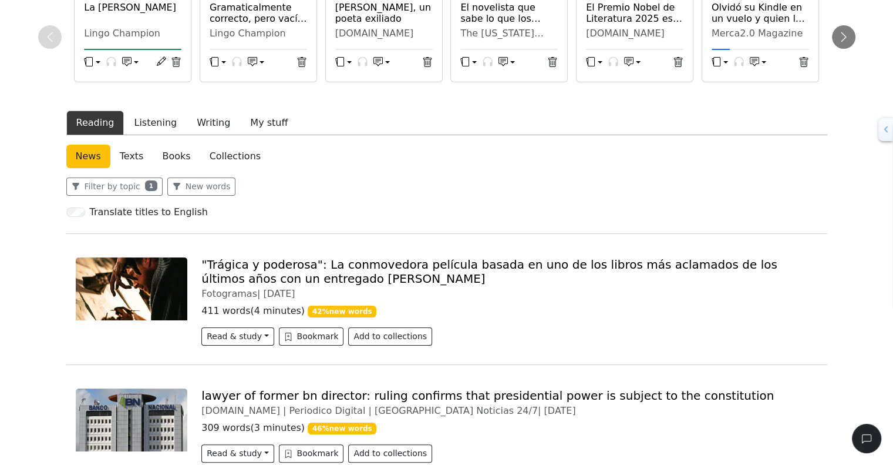
scroll to position [120, 0]
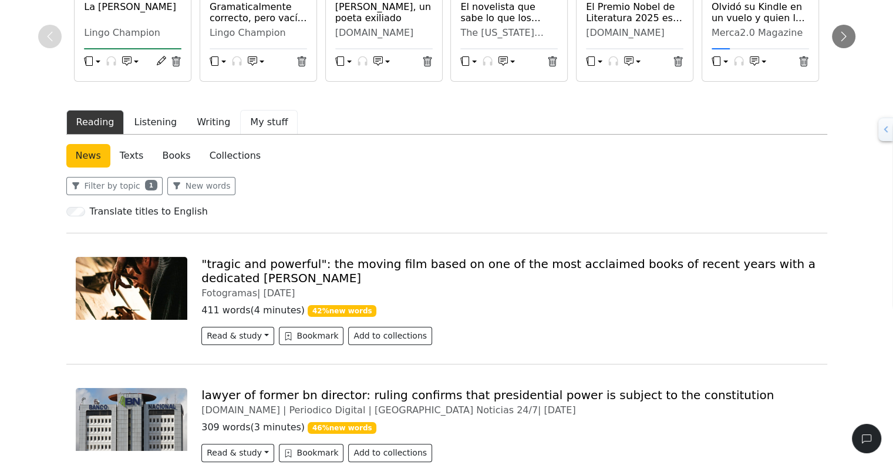
click at [243, 126] on button "My stuff" at bounding box center [269, 122] width 58 height 25
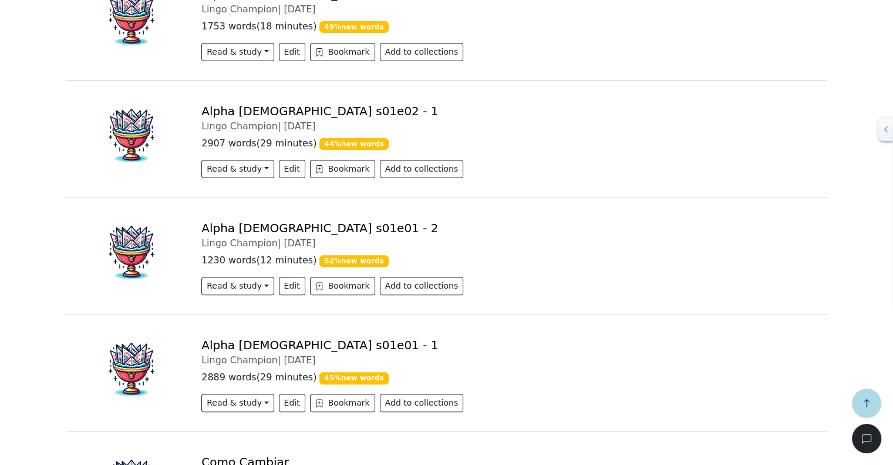
scroll to position [465, 0]
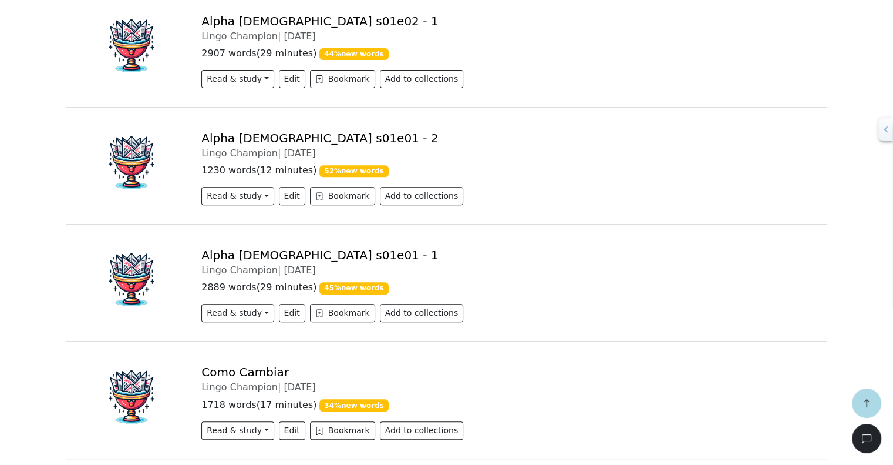
click at [233, 253] on link "Alpha [DEMOGRAPHIC_DATA] s01e01 - 1" at bounding box center [319, 255] width 237 height 14
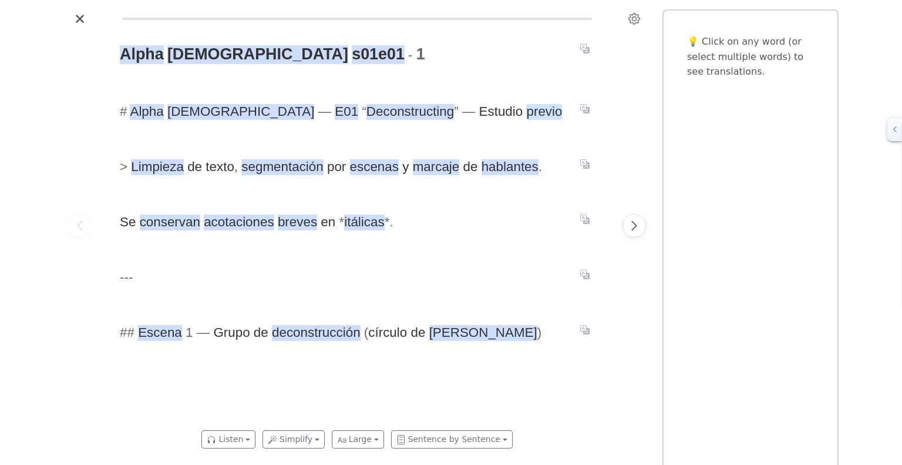
click at [526, 111] on span "previo" at bounding box center [544, 112] width 36 height 16
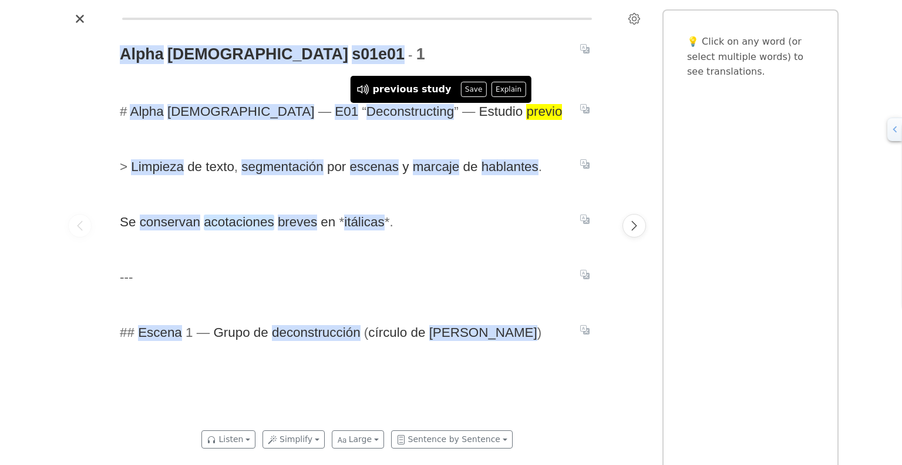
click at [242, 227] on span "acotaciones" at bounding box center [239, 222] width 70 height 16
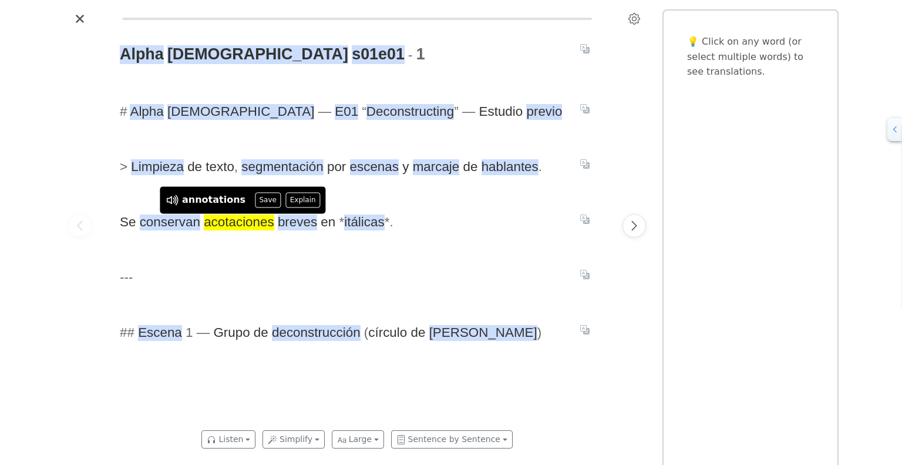
click at [241, 248] on div "Alpha [DEMOGRAPHIC_DATA] s01e01 - 1 # Alpha [DEMOGRAPHIC_DATA] — E01 “ Deconstr…" at bounding box center [357, 225] width 498 height 395
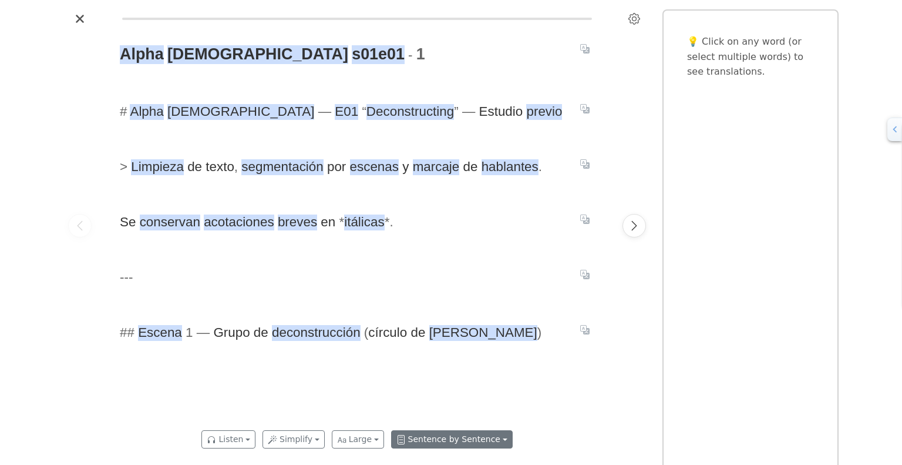
click at [493, 440] on button "Sentence by Sentence" at bounding box center [452, 439] width 122 height 18
click at [248, 439] on button "Listen" at bounding box center [228, 439] width 54 height 18
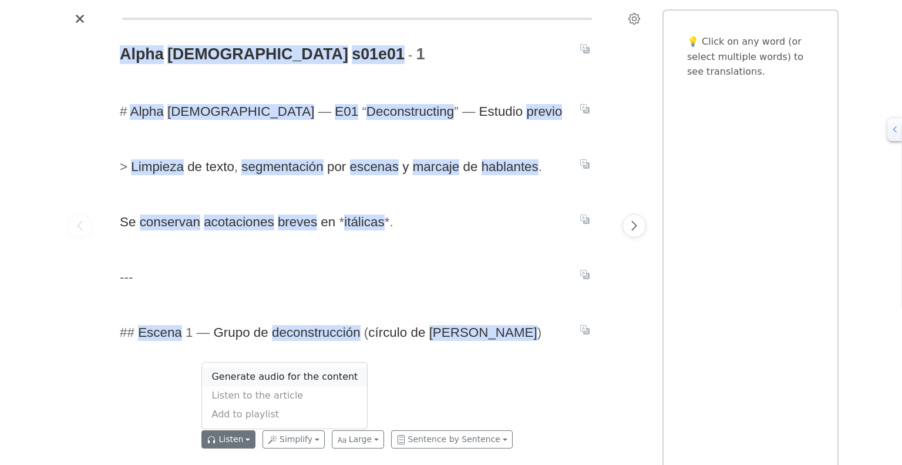
click at [271, 375] on link "Generate audio for the content" at bounding box center [284, 376] width 165 height 19
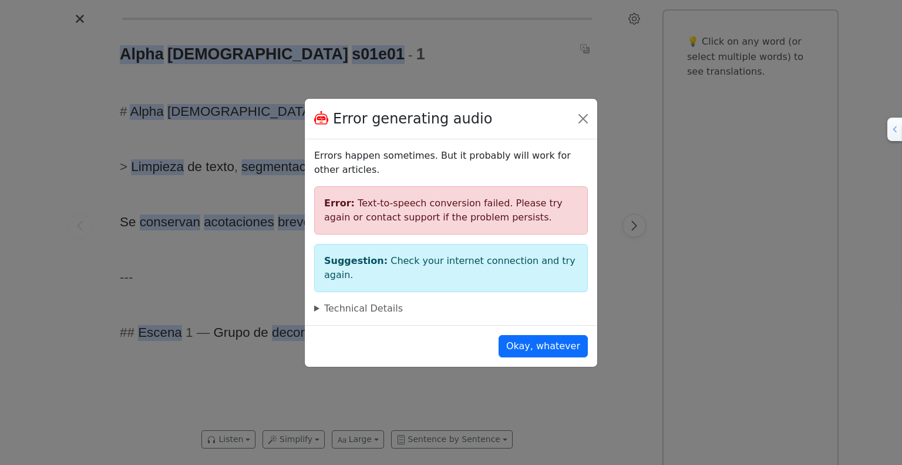
click at [586, 201] on div "Error: Text-to-speech conversion failed. Please try again or contact support if…" at bounding box center [451, 210] width 274 height 48
click at [368, 301] on summary "Technical Details" at bounding box center [451, 308] width 274 height 14
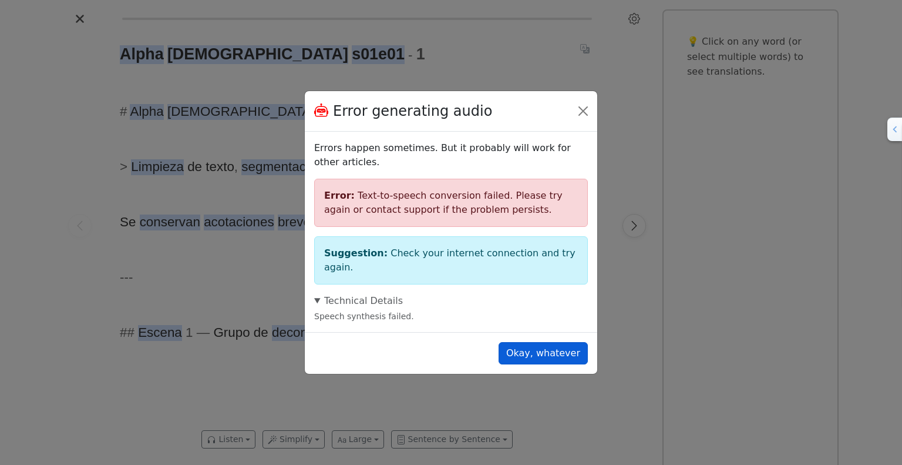
click at [548, 344] on button "Okay, whatever" at bounding box center [543, 353] width 89 height 22
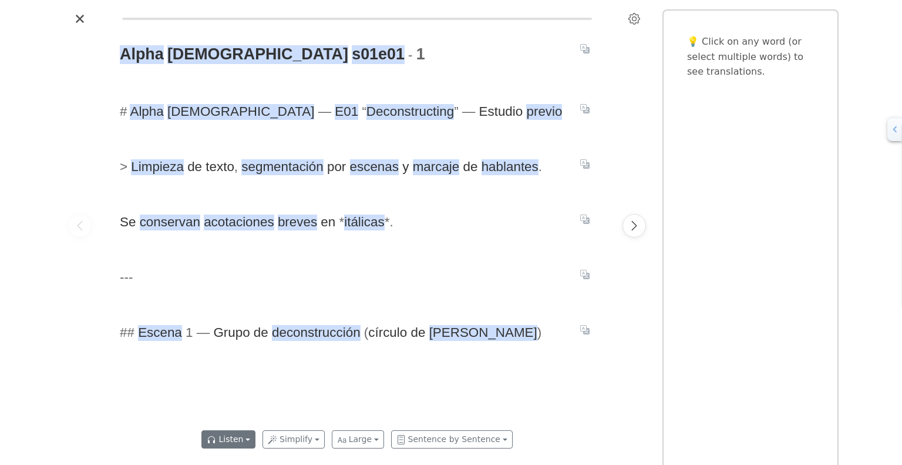
click at [236, 435] on button "Listen" at bounding box center [228, 439] width 54 height 18
click at [261, 380] on link "Generate audio for the content" at bounding box center [284, 376] width 165 height 19
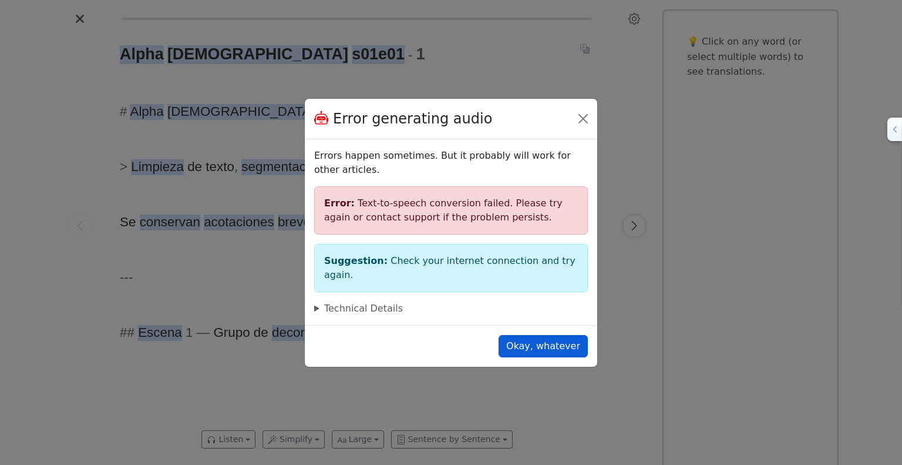
click at [549, 335] on button "Okay, whatever" at bounding box center [543, 346] width 89 height 22
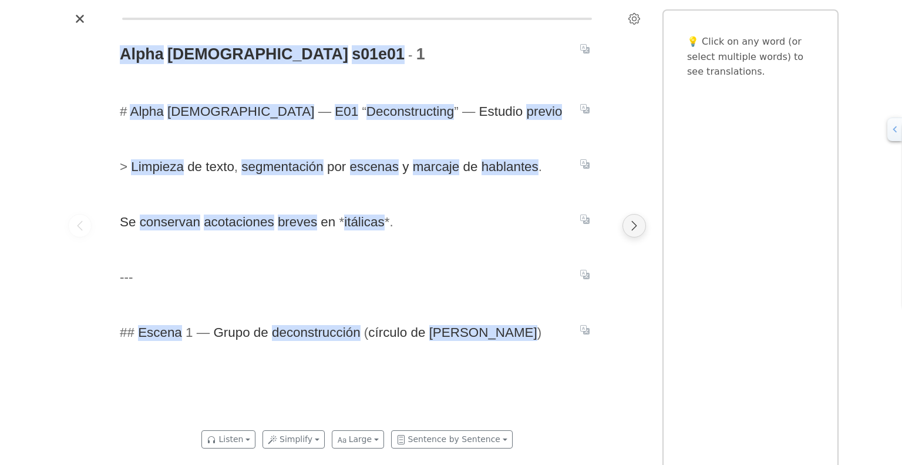
click at [634, 226] on icon "Next page" at bounding box center [634, 226] width 12 height 12
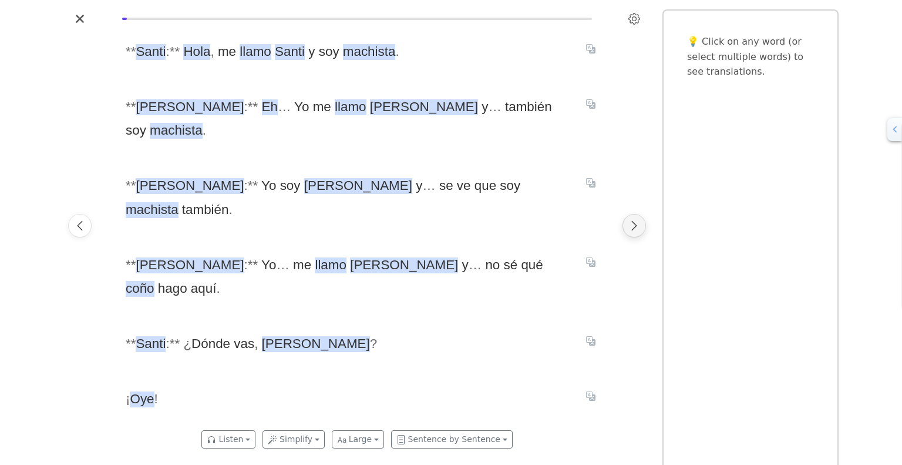
scroll to position [0, 498]
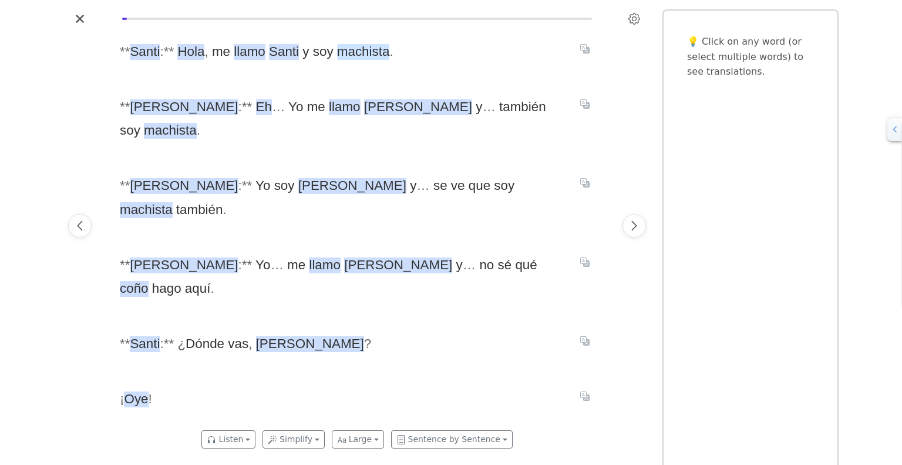
click at [364, 53] on span "machista" at bounding box center [363, 52] width 53 height 16
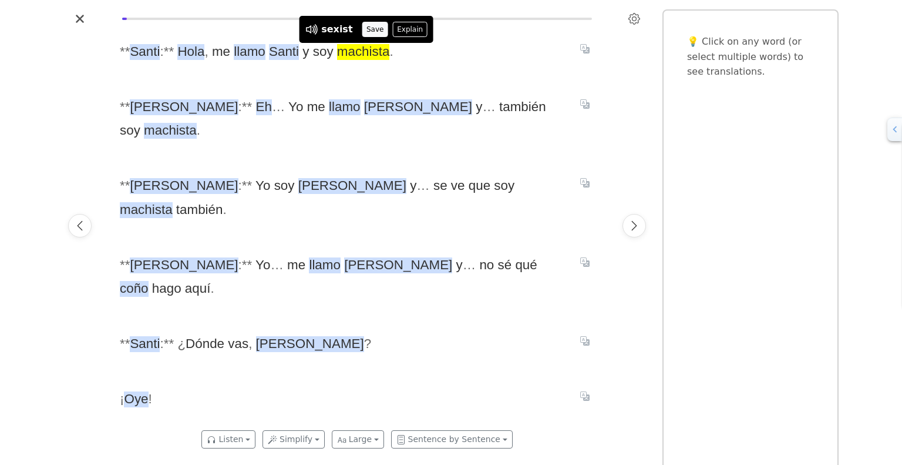
click at [365, 30] on button "Save" at bounding box center [375, 29] width 26 height 15
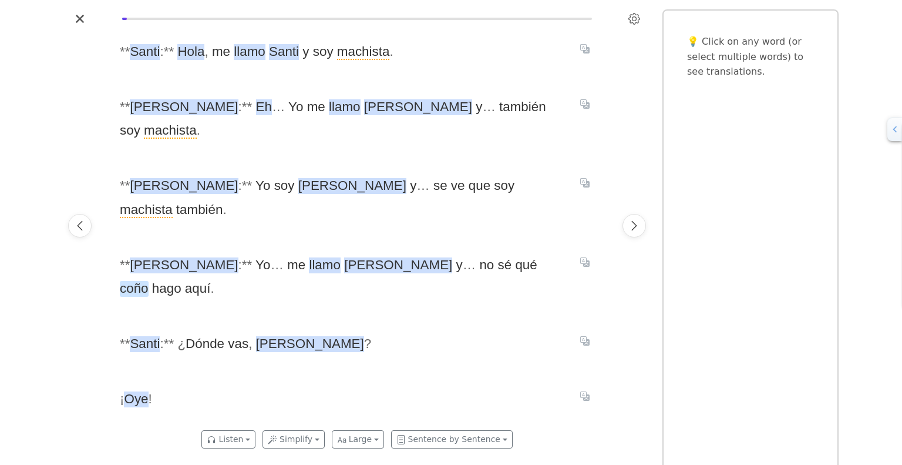
click at [149, 281] on span "coño" at bounding box center [134, 289] width 29 height 16
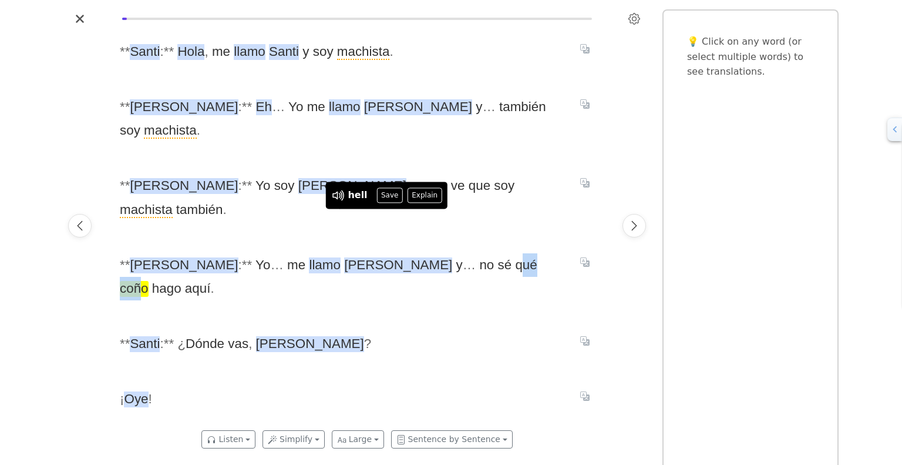
drag, startPoint x: 352, startPoint y: 223, endPoint x: 389, endPoint y: 223, distance: 36.4
click at [389, 253] on span "* * [PERSON_NAME] : * * Yo … me [PERSON_NAME] y … no sé qué coño hago aquí ." at bounding box center [343, 277] width 446 height 48
click at [377, 192] on button "Save" at bounding box center [390, 194] width 26 height 15
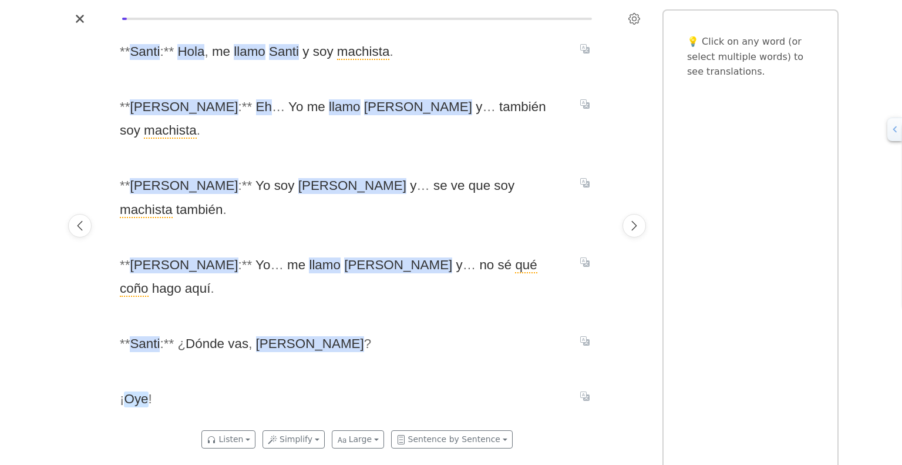
click at [132, 391] on span "Oye" at bounding box center [136, 399] width 24 height 16
click at [298, 315] on div "* * Santi : * * Hola , me llamo Santi y soy machista . * * [PERSON_NAME] : * * …" at bounding box center [357, 225] width 498 height 395
click at [640, 226] on button "Next page" at bounding box center [634, 225] width 23 height 23
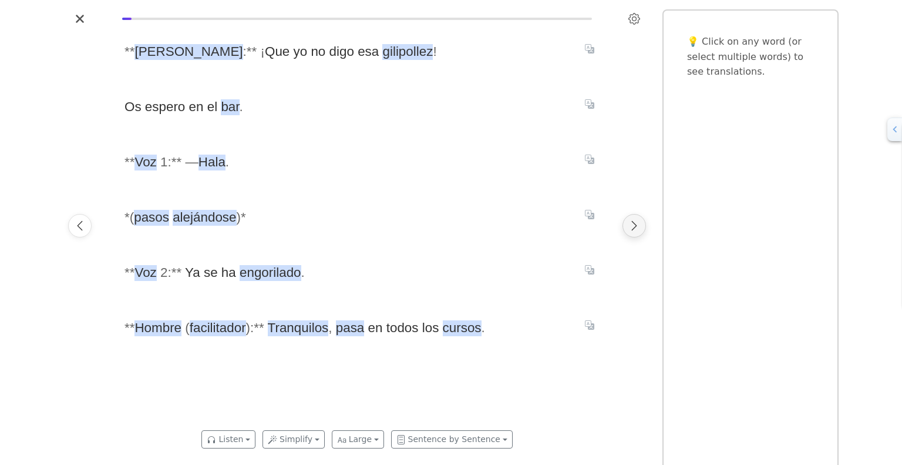
scroll to position [0, 996]
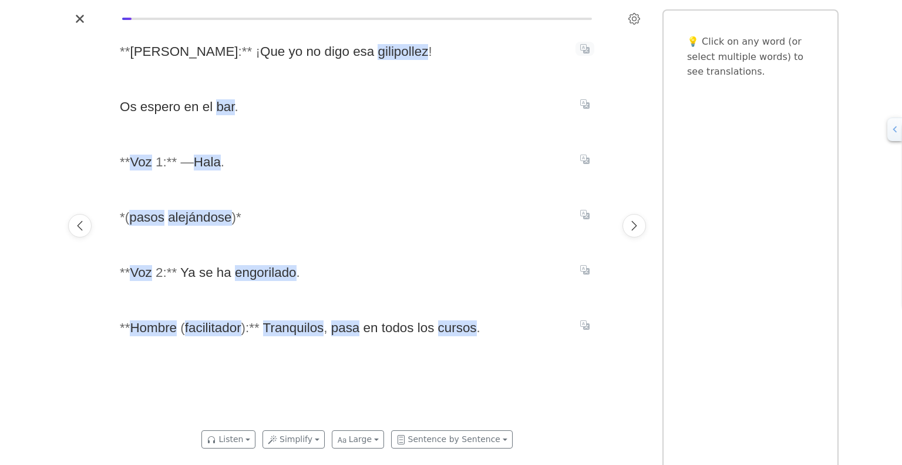
click at [587, 46] on icon "Translate sentence" at bounding box center [584, 48] width 9 height 9
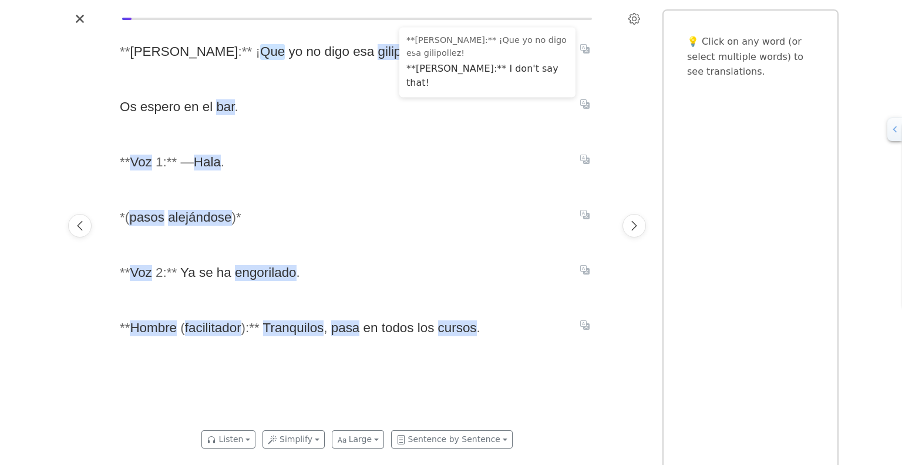
click at [260, 53] on span "Que" at bounding box center [272, 52] width 25 height 16
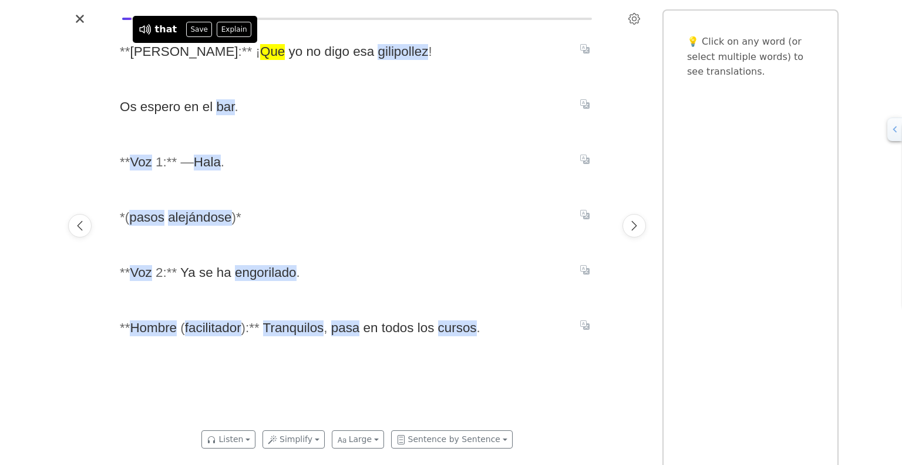
click at [220, 69] on div "* * [PERSON_NAME] : * * ¡ Que yo no digo esa gilipollez ! Os espero en el bar .…" at bounding box center [357, 225] width 498 height 395
click at [378, 52] on span "gilipollez" at bounding box center [403, 52] width 51 height 16
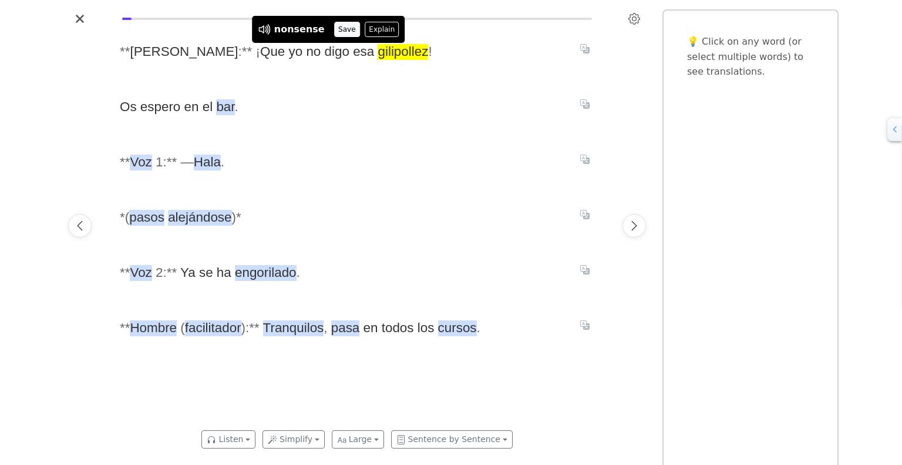
click at [338, 28] on button "Save" at bounding box center [347, 29] width 26 height 15
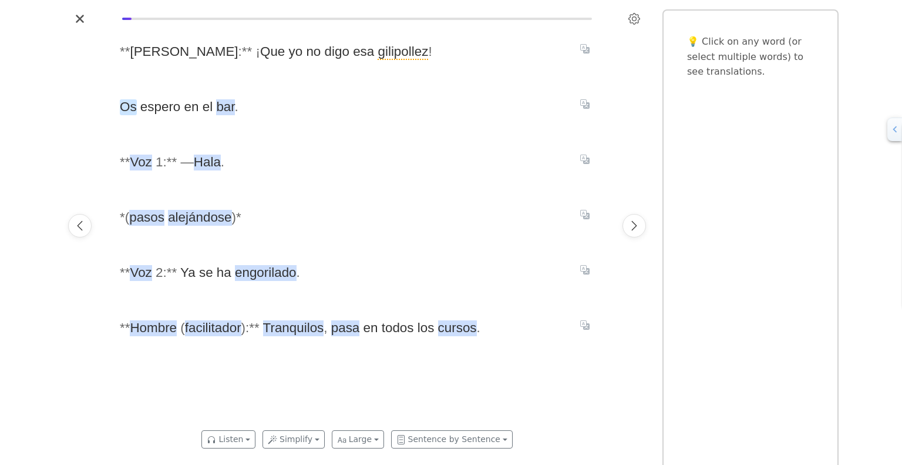
click at [128, 105] on span "Os" at bounding box center [128, 107] width 17 height 16
click at [260, 53] on span "Que" at bounding box center [272, 52] width 25 height 16
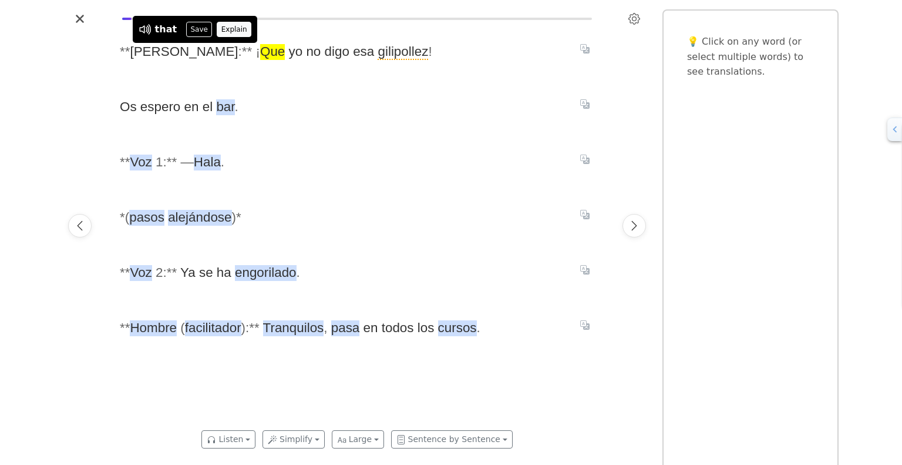
click at [228, 32] on button "Explain" at bounding box center [234, 29] width 35 height 15
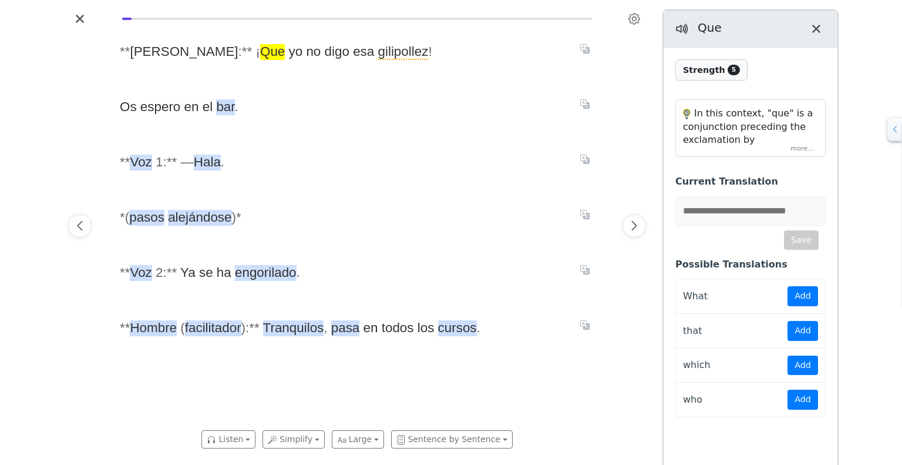
click at [800, 150] on div "In this context, "que" is a conjunction preceding the exclamation by [PERSON_NA…" at bounding box center [750, 128] width 149 height 56
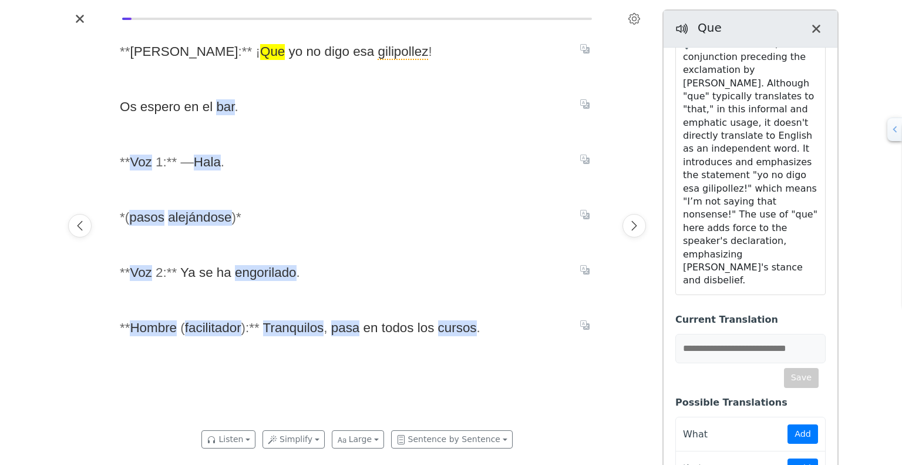
scroll to position [0, 0]
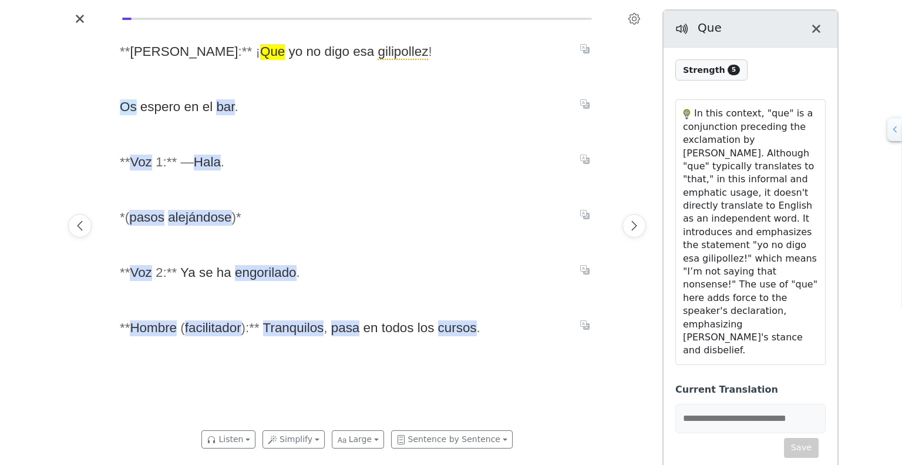
click at [129, 108] on span "Os" at bounding box center [128, 107] width 17 height 16
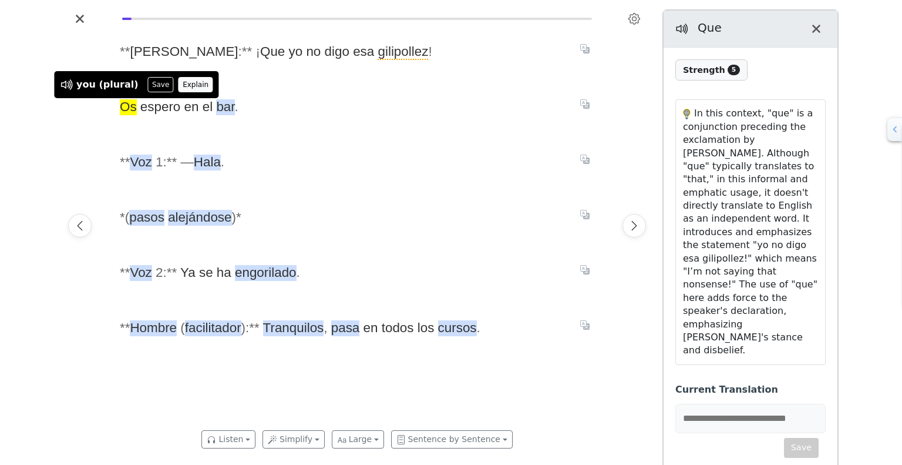
click at [183, 83] on button "Explain" at bounding box center [196, 84] width 35 height 15
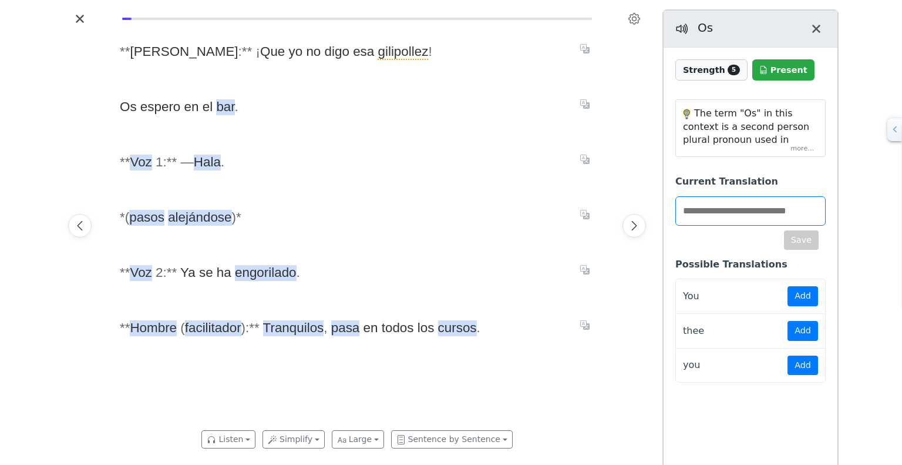
click at [805, 144] on div "The term "Os" in this context is a second person plural pronoun used in [GEOGRA…" at bounding box center [750, 128] width 149 height 56
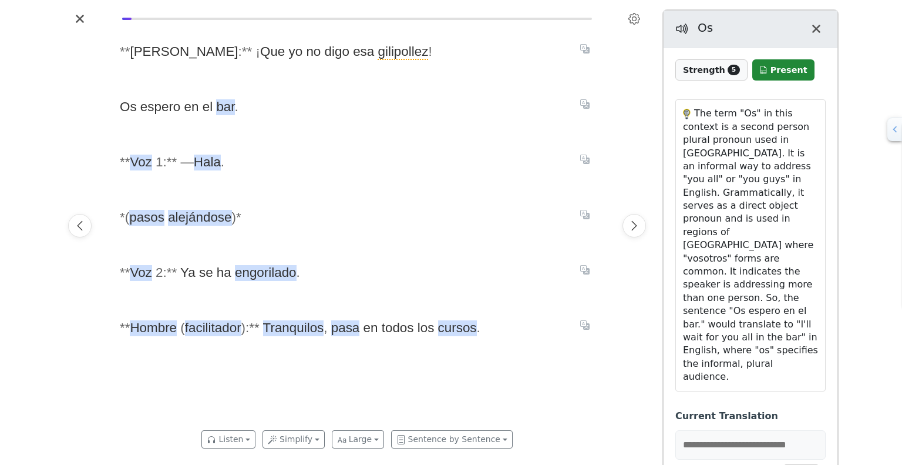
click at [776, 64] on span "Present" at bounding box center [783, 69] width 62 height 21
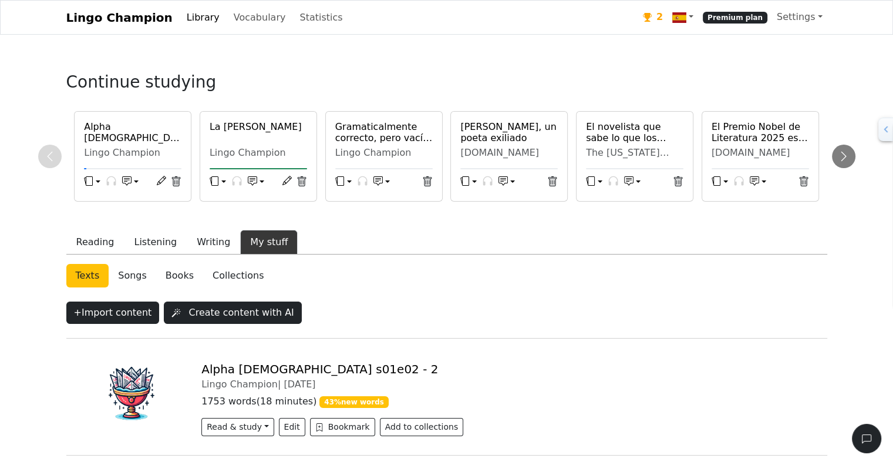
click at [145, 126] on h6 "Alpha [DEMOGRAPHIC_DATA] s01e01 - 1" at bounding box center [133, 132] width 98 height 22
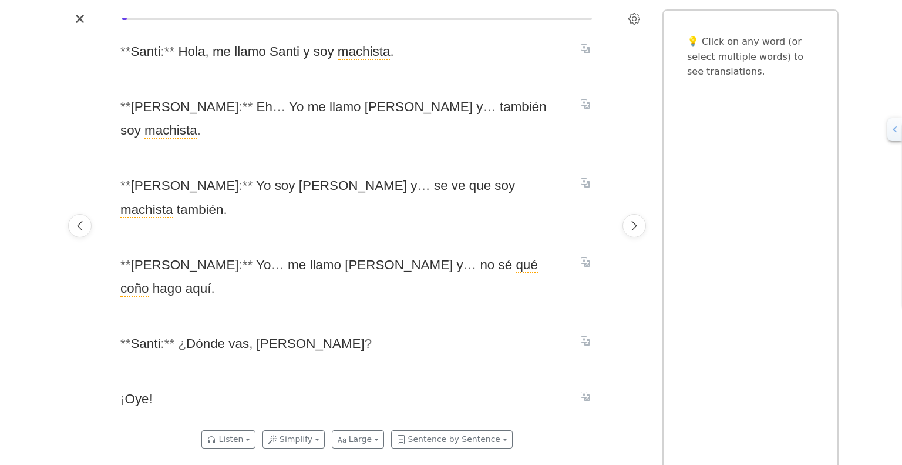
scroll to position [0, 498]
click at [639, 229] on icon "Next page" at bounding box center [634, 226] width 12 height 12
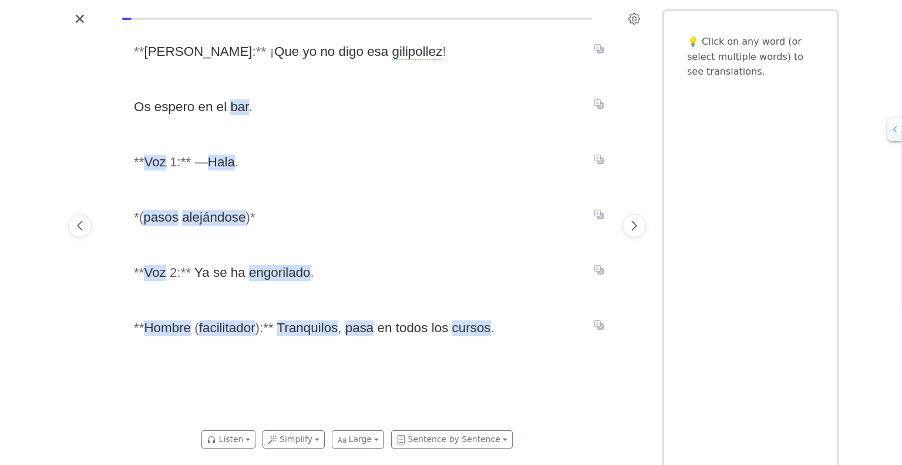
scroll to position [0, 996]
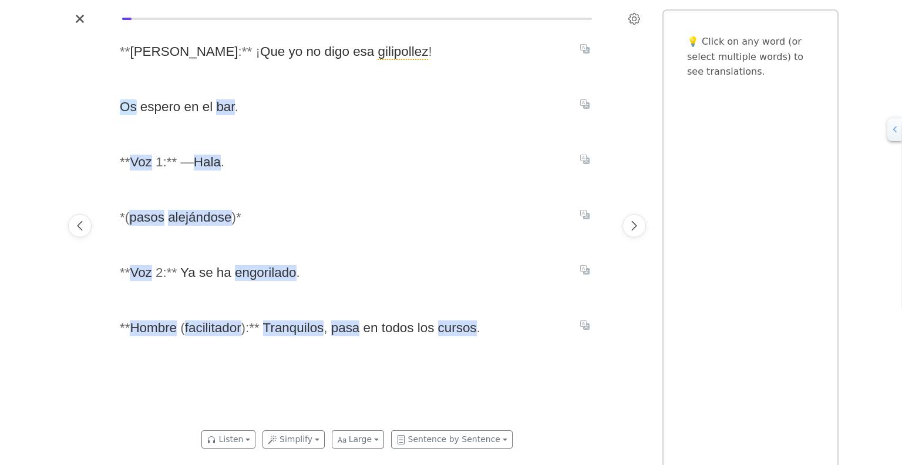
click at [126, 106] on span "Os" at bounding box center [128, 107] width 17 height 16
click at [159, 86] on button "Explain" at bounding box center [170, 84] width 35 height 15
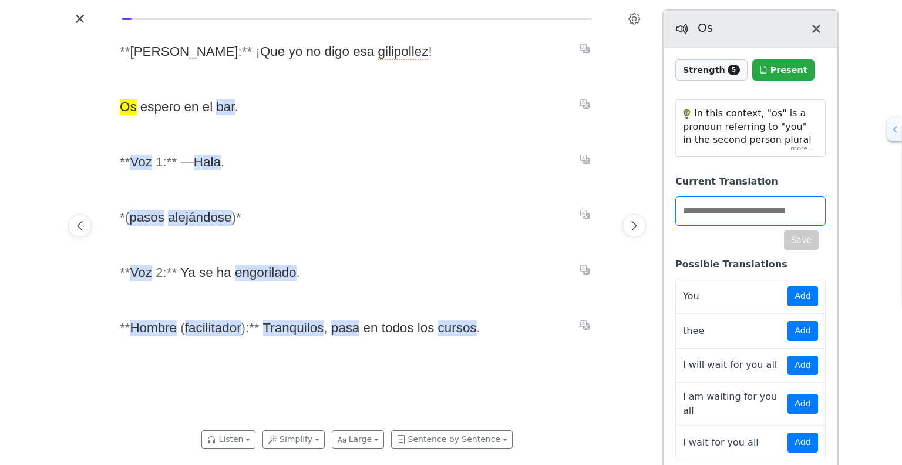
click at [810, 148] on div "In this context, "os" is a pronoun referring to "you" in the second person plur…" at bounding box center [750, 128] width 149 height 56
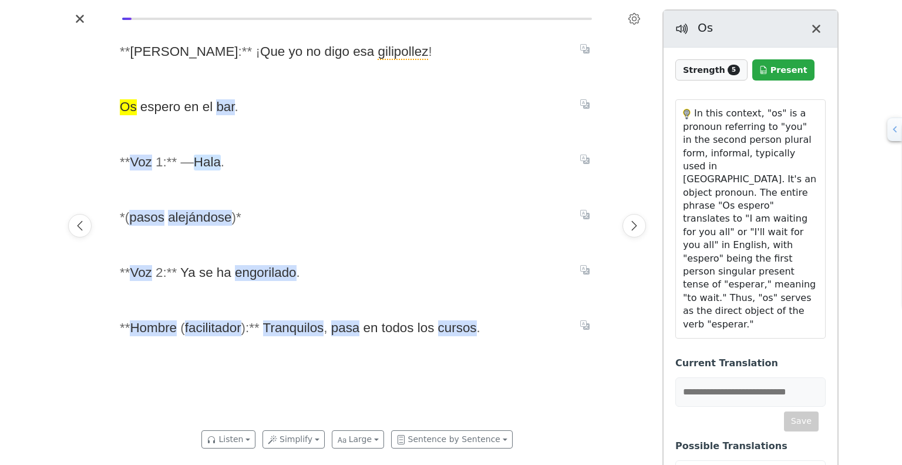
click at [208, 164] on span "Hala" at bounding box center [207, 162] width 27 height 16
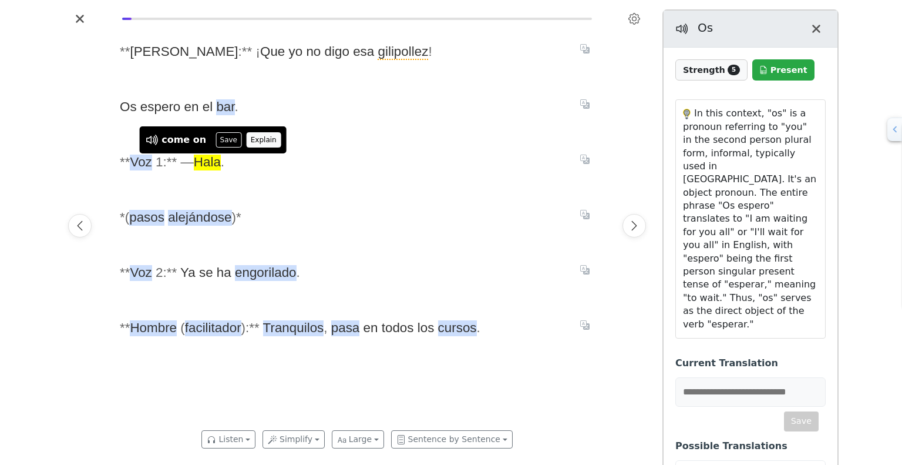
click at [251, 140] on button "Explain" at bounding box center [263, 139] width 35 height 15
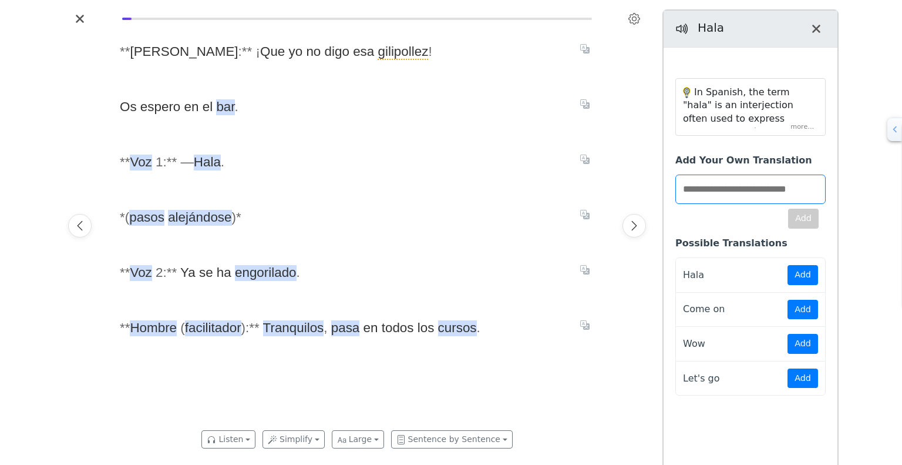
click at [806, 129] on div "In Spanish, the term "hala" is an interjection often used to express encouragem…" at bounding box center [750, 107] width 149 height 56
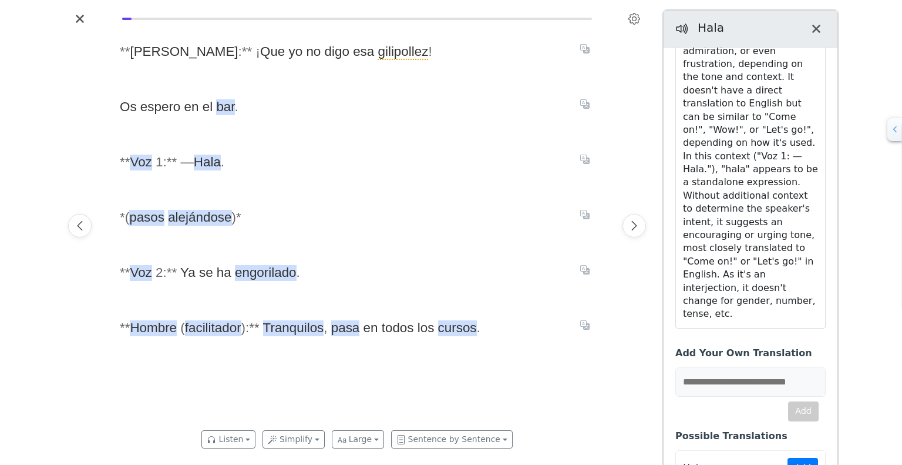
scroll to position [0, 0]
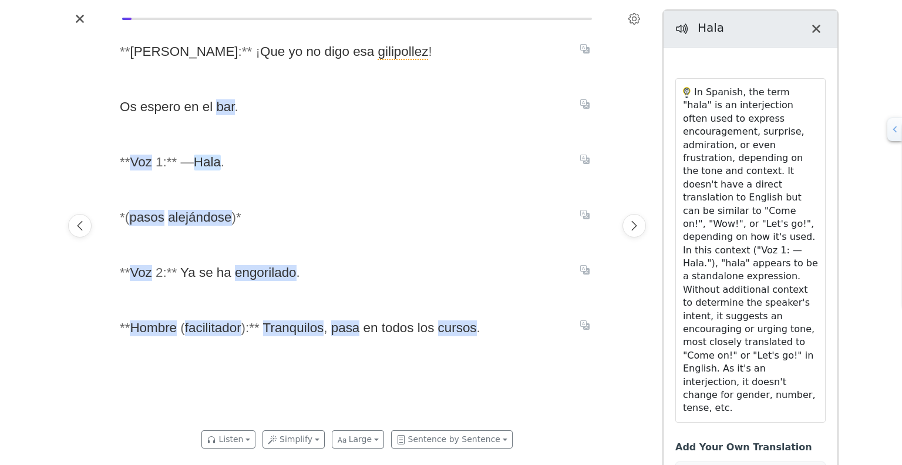
click at [207, 169] on span "Hala" at bounding box center [207, 162] width 27 height 16
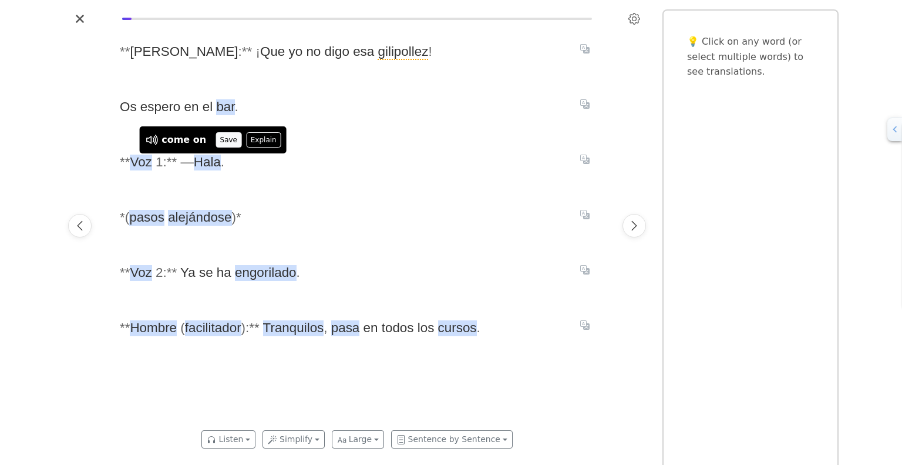
click at [219, 140] on button "Save" at bounding box center [229, 139] width 26 height 15
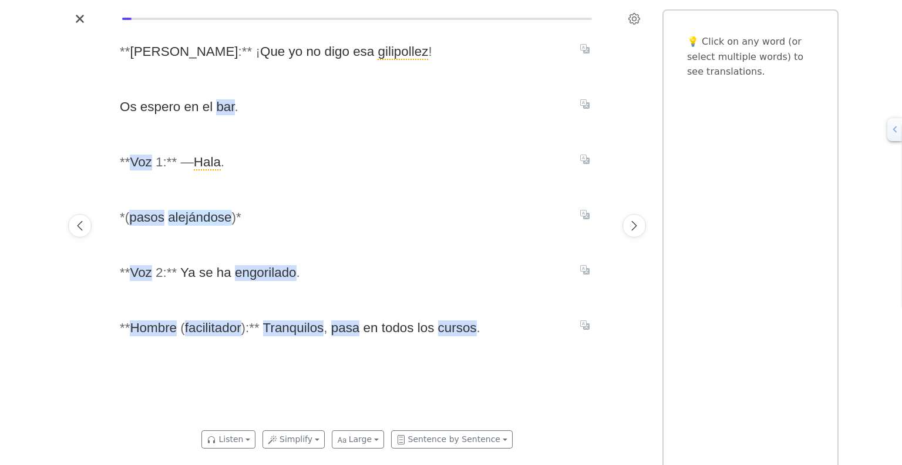
click at [206, 216] on span "alejándose" at bounding box center [199, 218] width 63 height 16
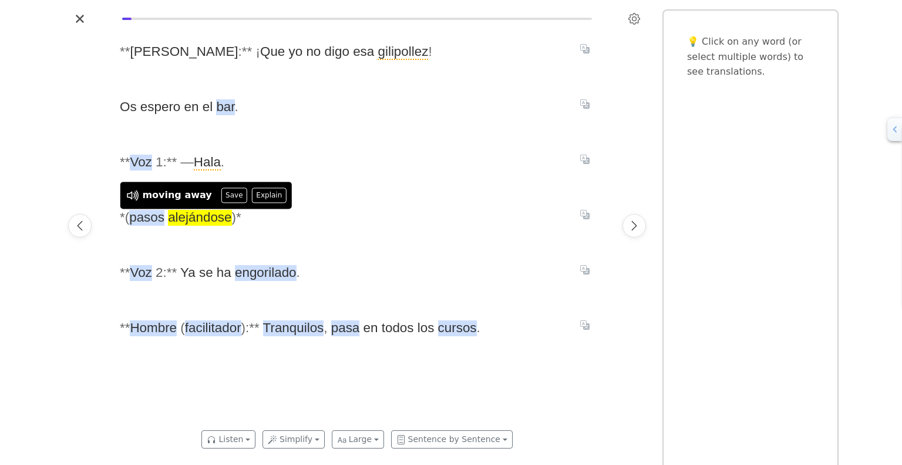
click at [280, 236] on div "* * [PERSON_NAME] : * * ¡ Que yo no digo esa gilipollez ! Os espero en el bar .…" at bounding box center [357, 225] width 498 height 395
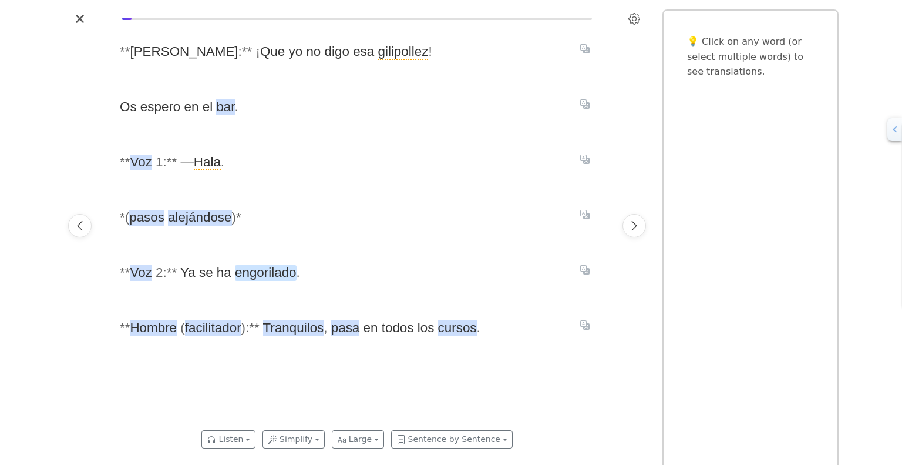
click at [273, 269] on span "engorilado" at bounding box center [266, 273] width 62 height 16
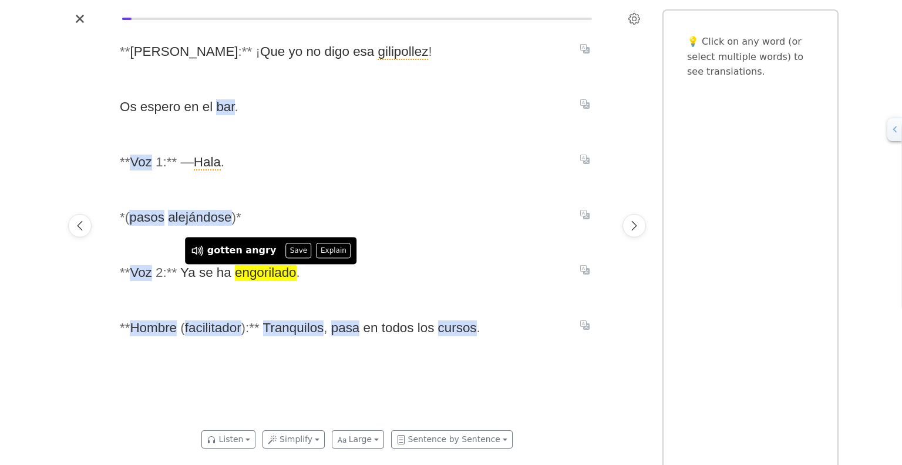
click at [405, 273] on span "* * Voz 2 : * * Ya se ha engorilado ." at bounding box center [343, 272] width 446 height 23
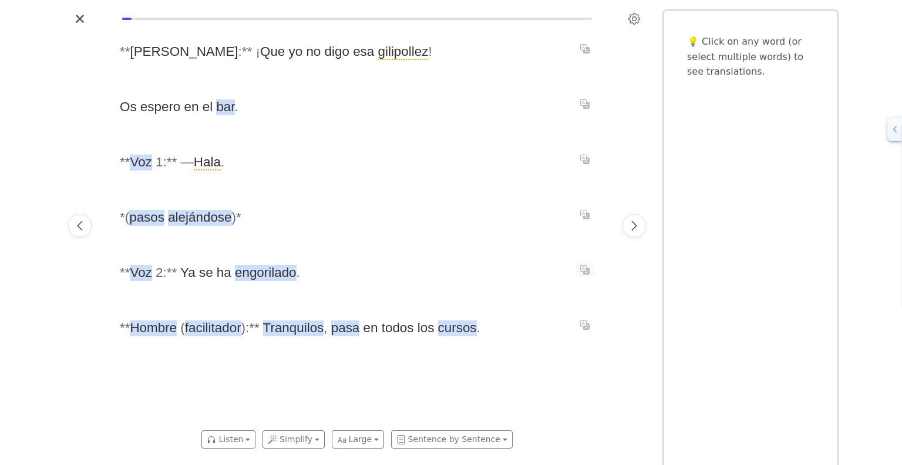
click at [583, 271] on icon "Translate sentence" at bounding box center [584, 269] width 9 height 9
click at [373, 279] on span "* * Voz 2 : * * Ya se ha engorilado ." at bounding box center [343, 272] width 446 height 23
